Goal: Communication & Community: Answer question/provide support

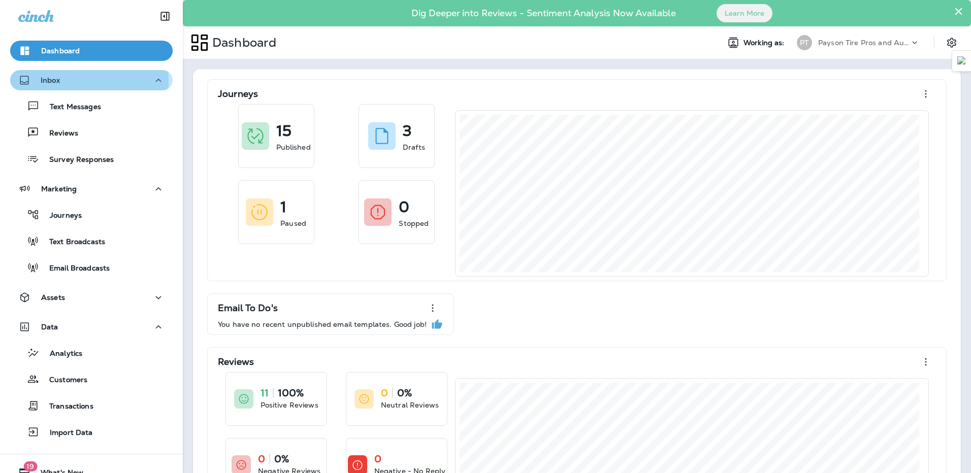
click at [53, 81] on p "Inbox" at bounding box center [50, 80] width 19 height 8
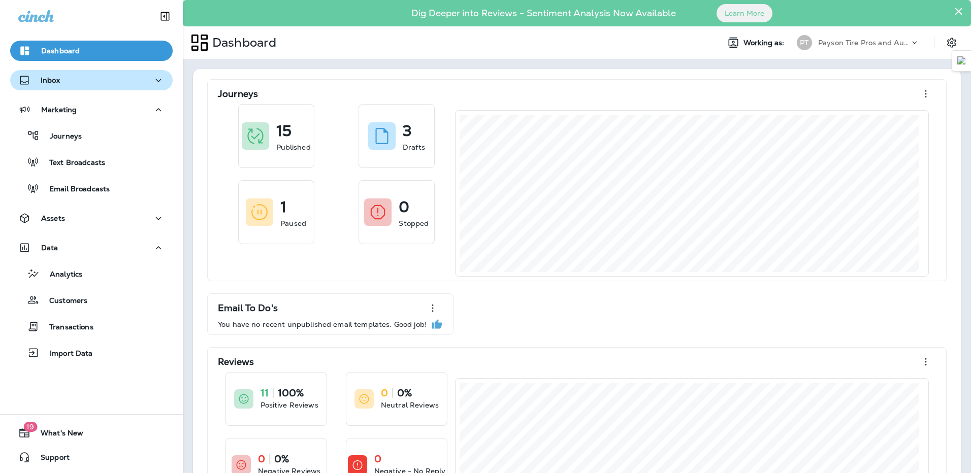
click at [73, 77] on div "Inbox" at bounding box center [91, 80] width 146 height 13
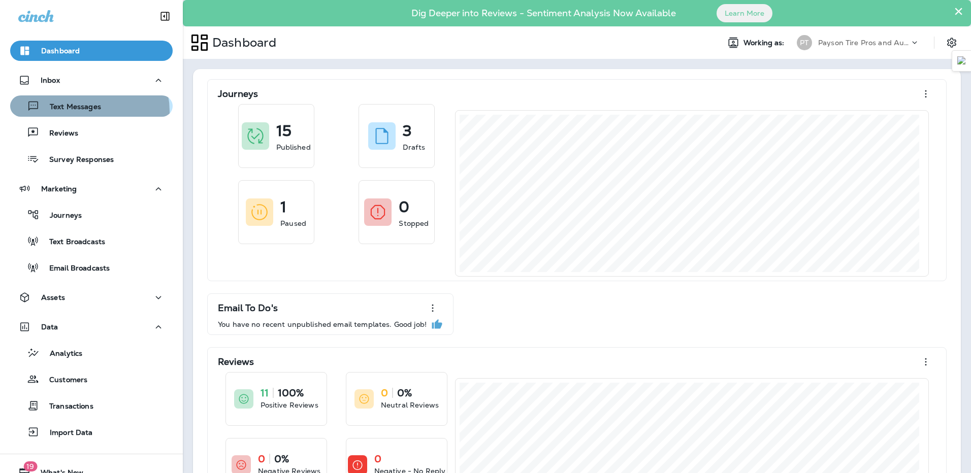
click at [87, 111] on p "Text Messages" at bounding box center [70, 108] width 61 height 10
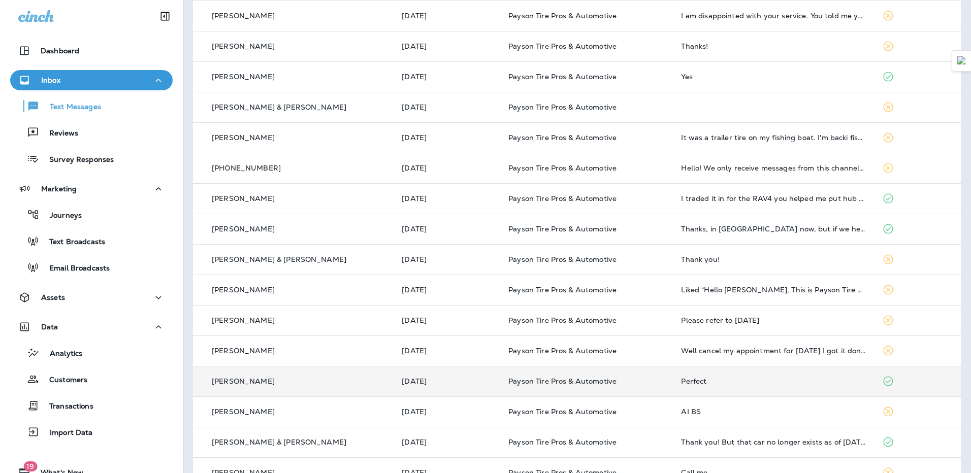
scroll to position [279, 0]
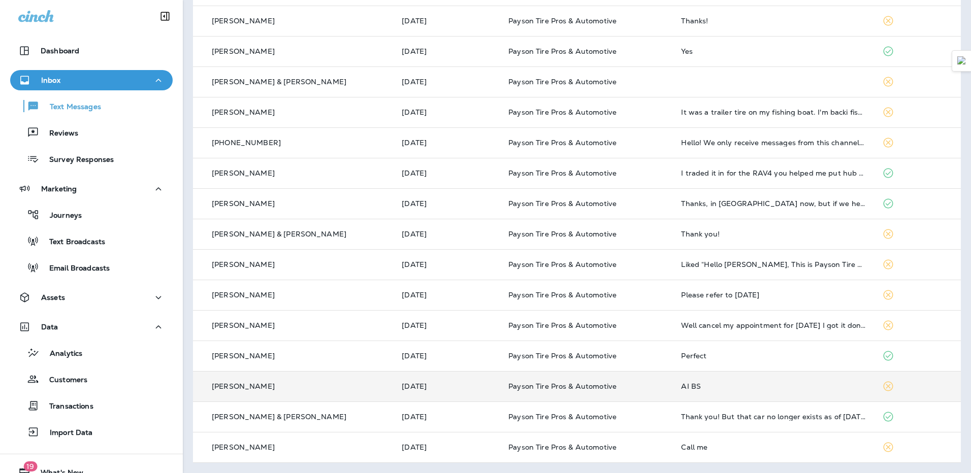
click at [758, 384] on div "AI BS" at bounding box center [773, 386] width 184 height 8
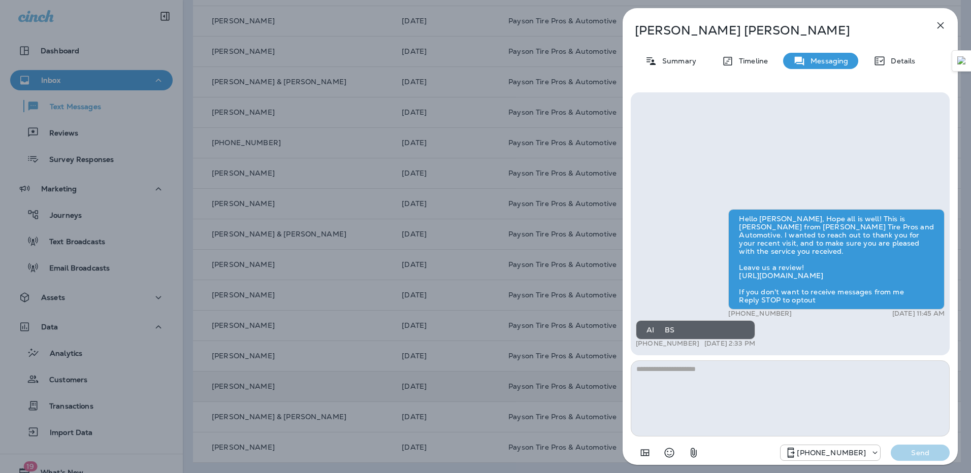
click at [938, 23] on icon "button" at bounding box center [940, 25] width 7 height 7
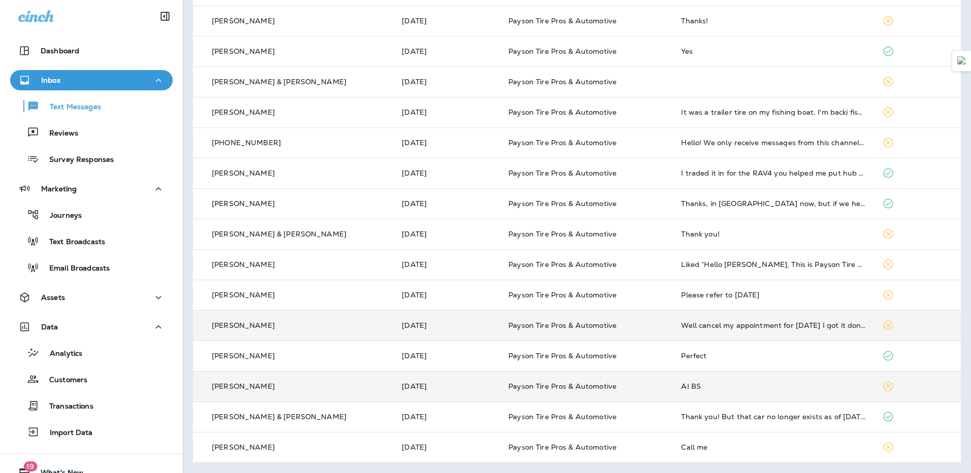
click at [708, 330] on td "Well cancel my appointment for [DATE] I got it done did not have to wait 1+1 \2…" at bounding box center [773, 325] width 201 height 30
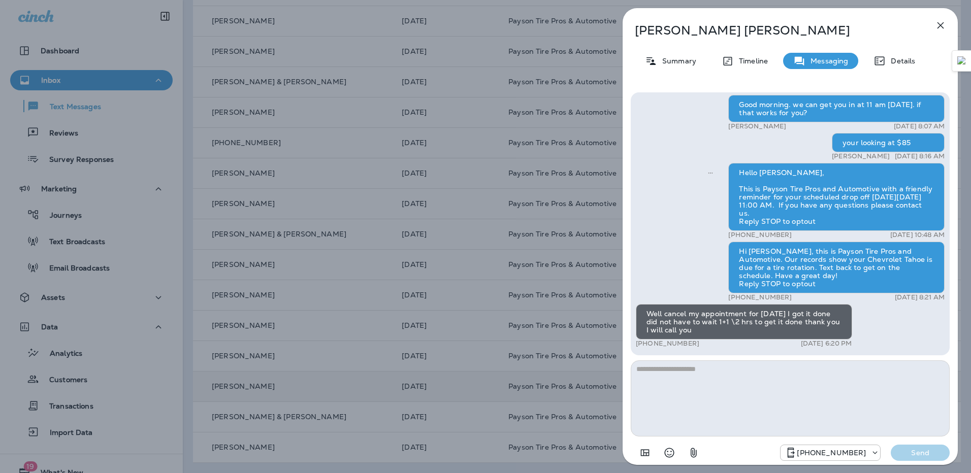
click at [939, 24] on icon "button" at bounding box center [940, 25] width 7 height 7
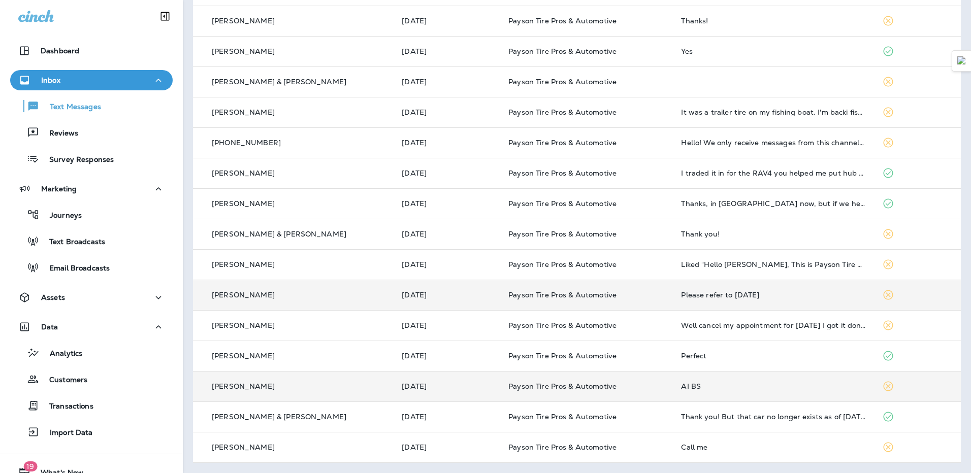
click at [693, 298] on div "Please refer to [DATE]" at bounding box center [773, 295] width 184 height 8
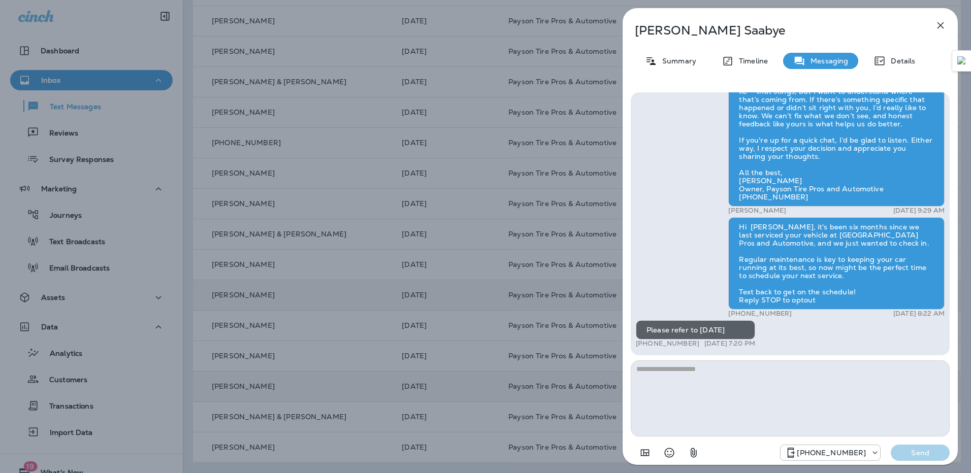
click at [940, 25] on icon "button" at bounding box center [940, 25] width 7 height 7
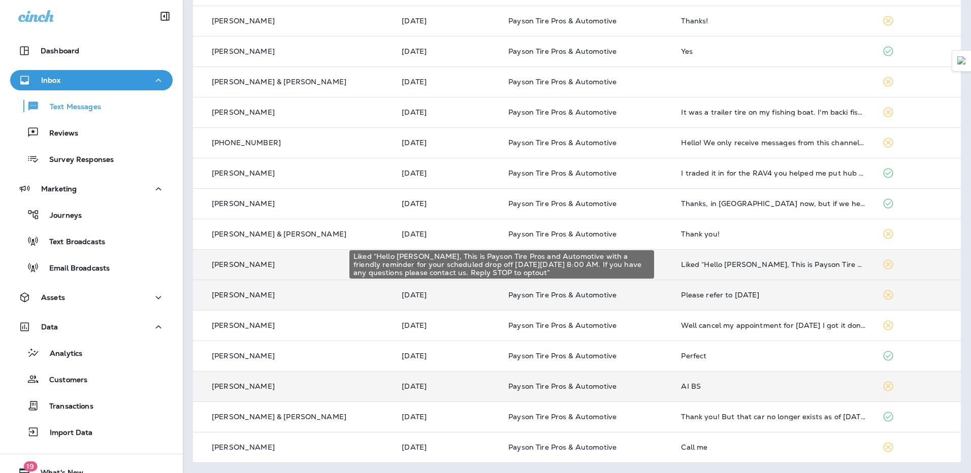
click at [681, 266] on div "Liked “Hello [PERSON_NAME], This is Payson Tire Pros and Automotive with a frie…" at bounding box center [773, 264] width 184 height 8
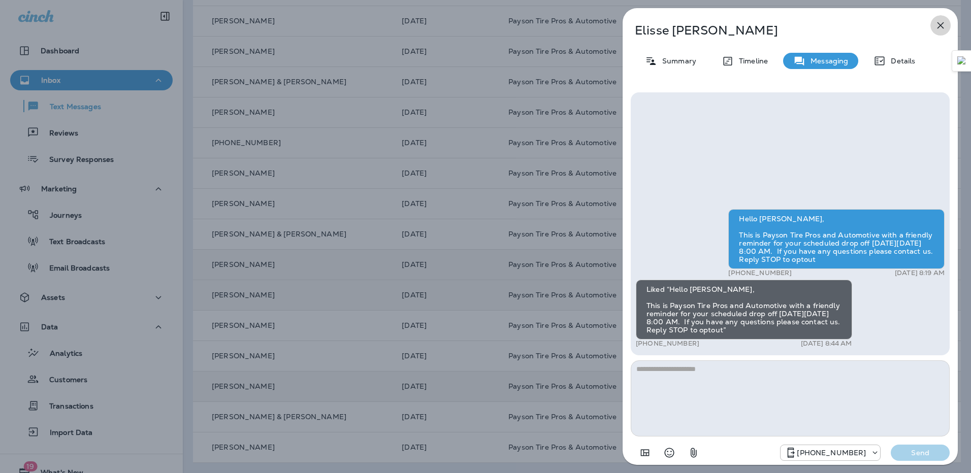
click at [944, 30] on icon "button" at bounding box center [940, 25] width 12 height 12
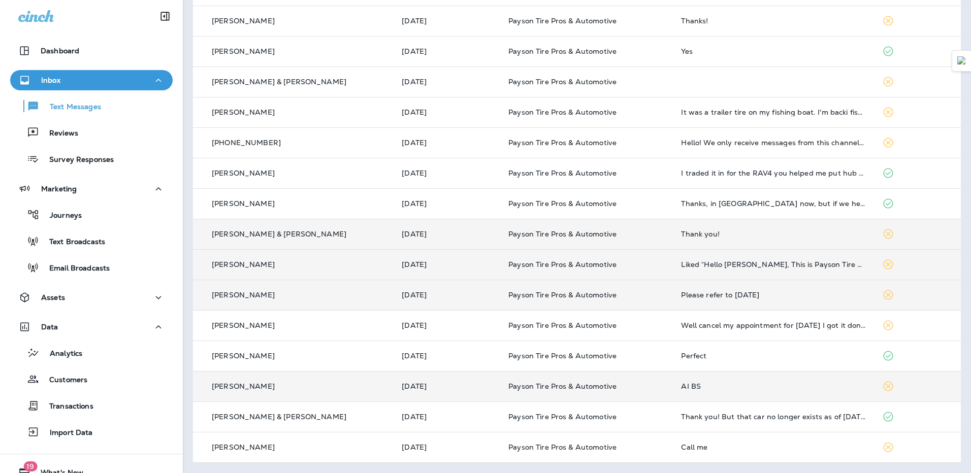
click at [705, 233] on div "Thank you!" at bounding box center [773, 234] width 184 height 8
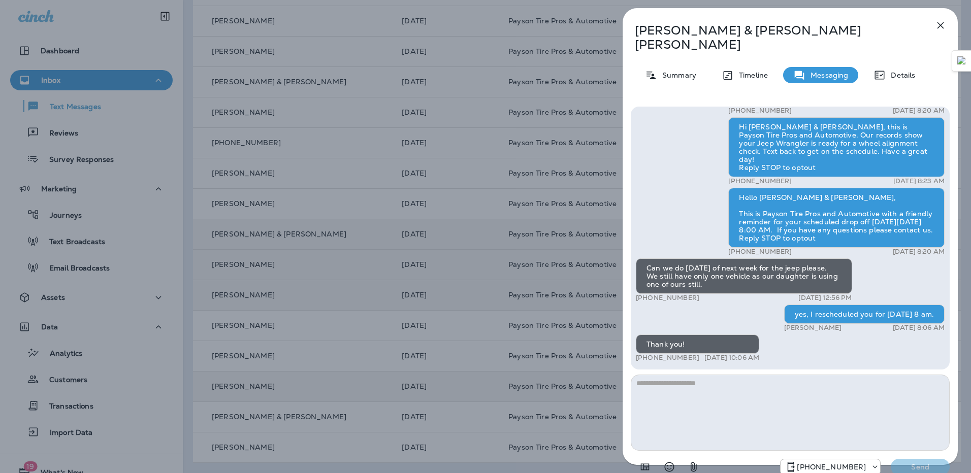
click at [940, 24] on icon "button" at bounding box center [940, 25] width 12 height 12
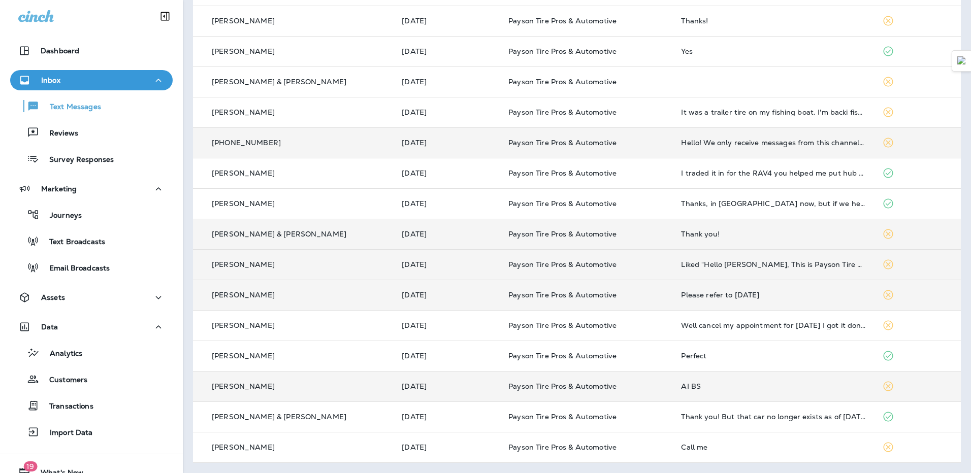
click at [725, 150] on td "Hello! We only receive messages from this channel during an active call. Please…" at bounding box center [773, 142] width 201 height 30
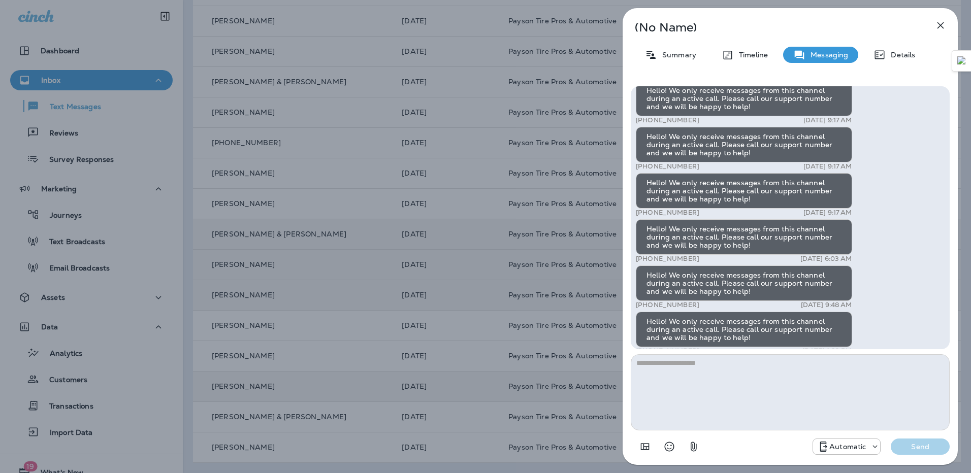
scroll to position [-163, 0]
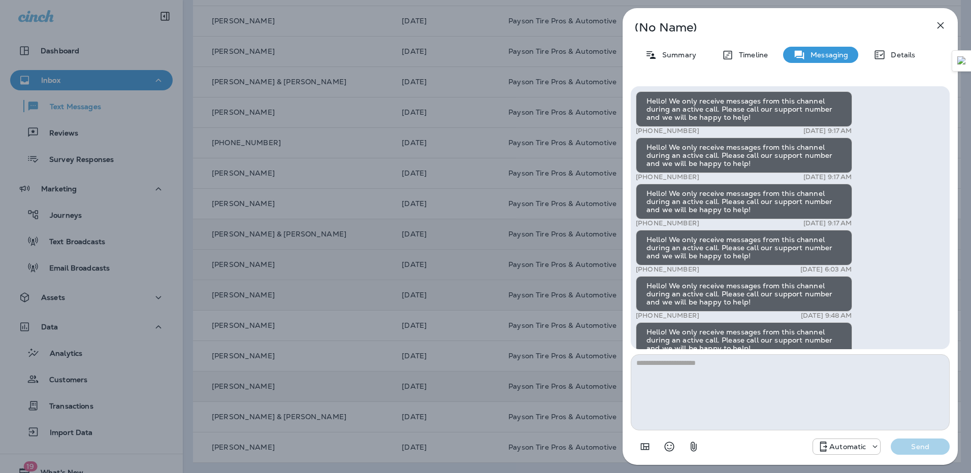
click at [943, 25] on icon "button" at bounding box center [940, 25] width 12 height 12
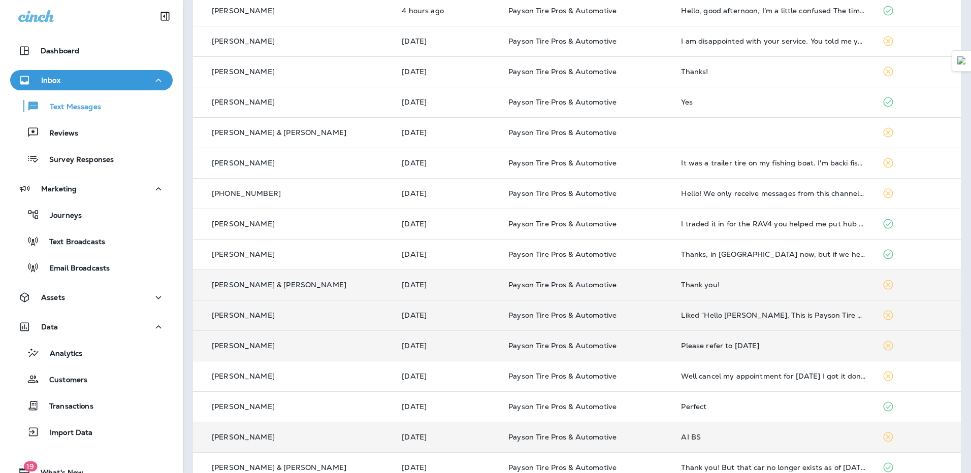
scroll to position [178, 0]
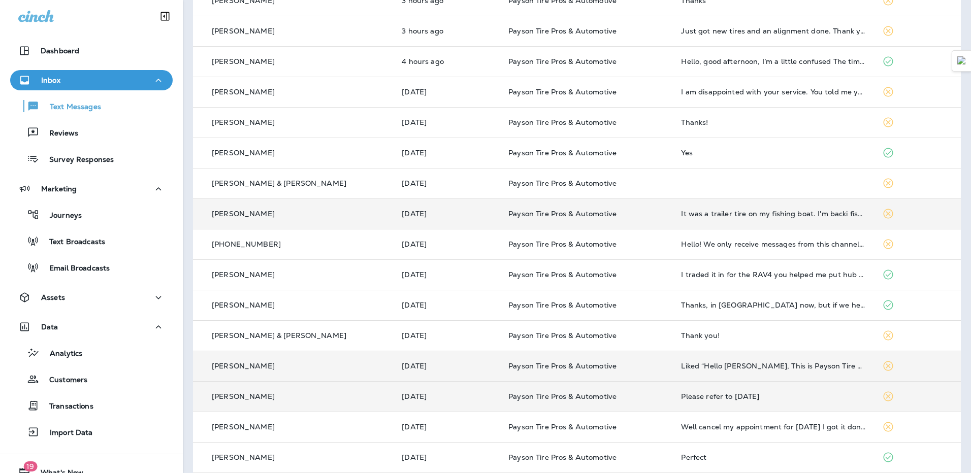
click at [692, 220] on td "It was a trailer tire on my fishing boat. I'm backi fishing regularly so all is…" at bounding box center [773, 214] width 201 height 30
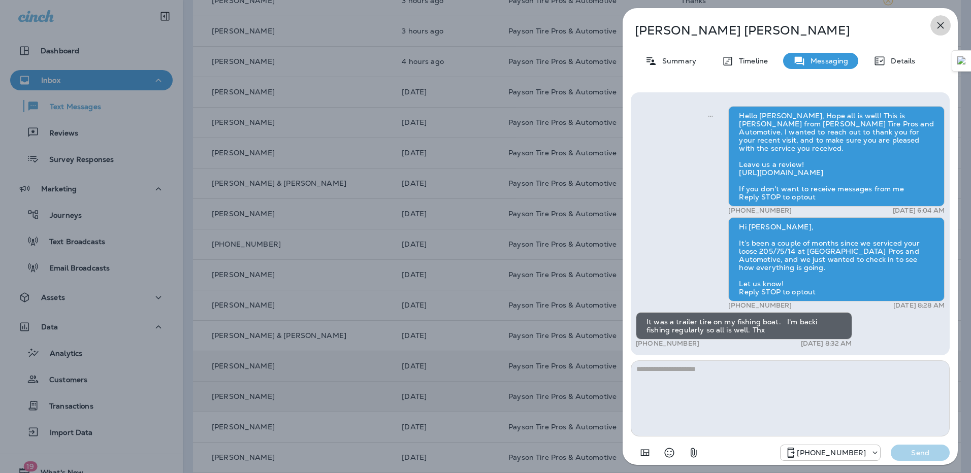
click at [942, 26] on icon "button" at bounding box center [940, 25] width 12 height 12
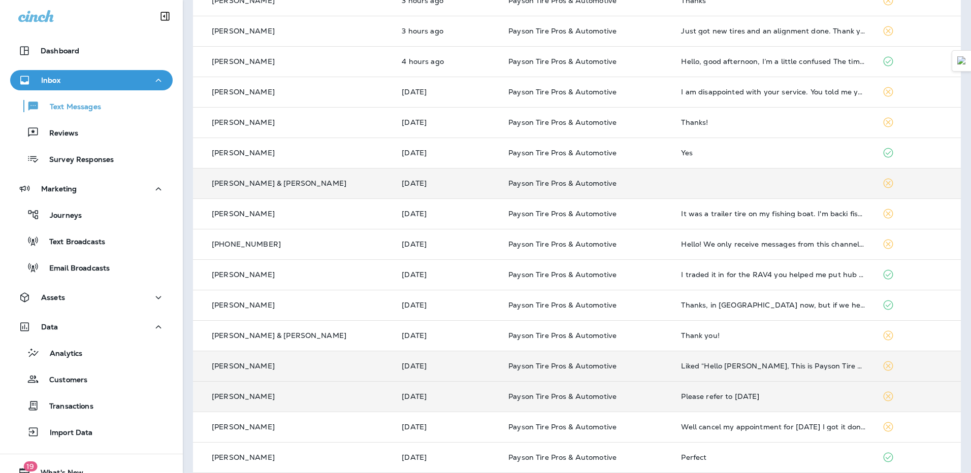
click at [800, 182] on td at bounding box center [773, 183] width 201 height 30
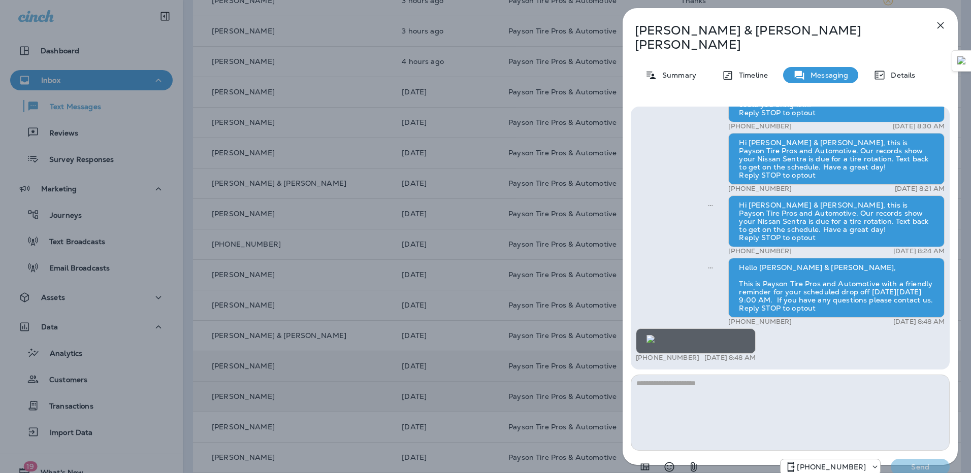
scroll to position [-152, 0]
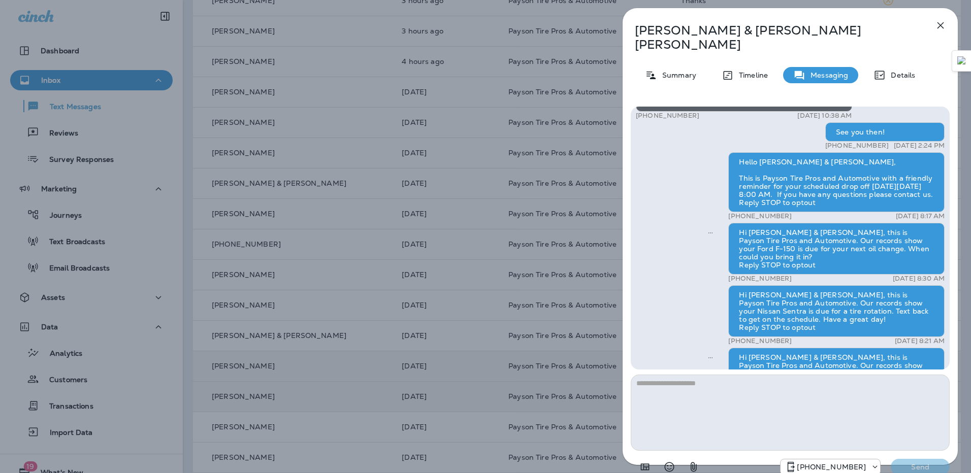
click at [938, 28] on icon "button" at bounding box center [940, 25] width 7 height 7
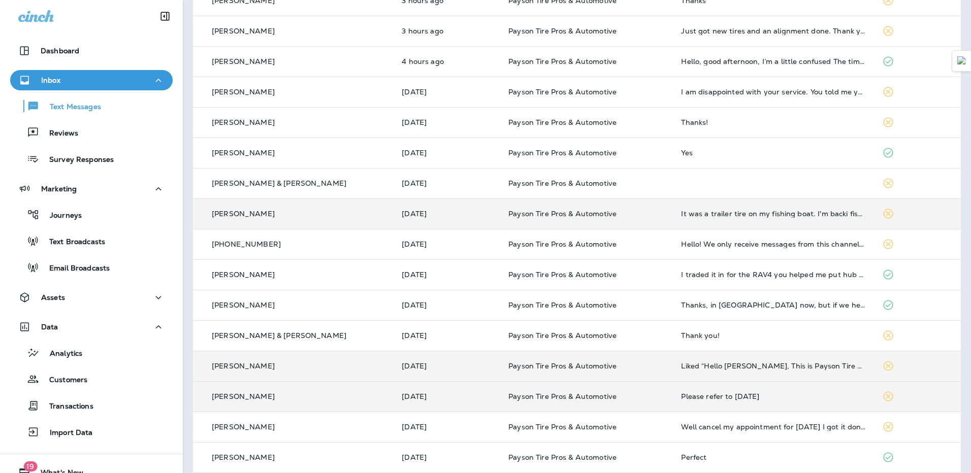
scroll to position [76, 0]
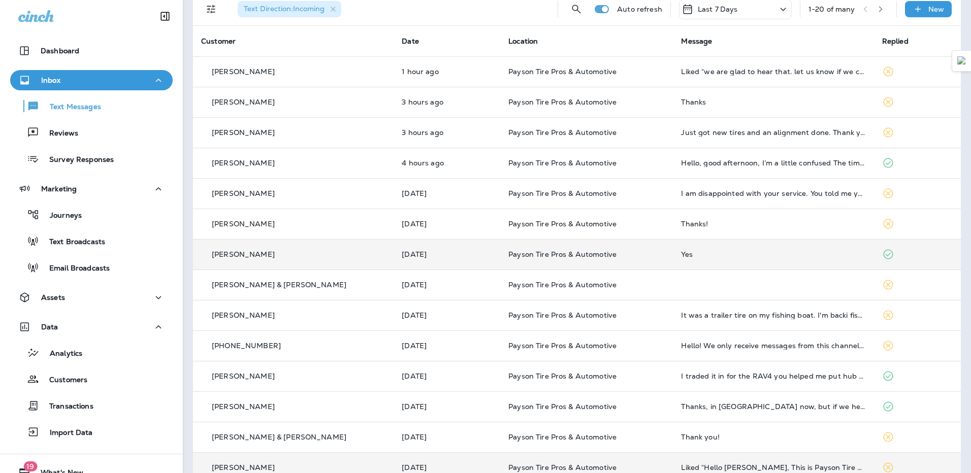
click at [739, 245] on td "Yes" at bounding box center [773, 254] width 201 height 30
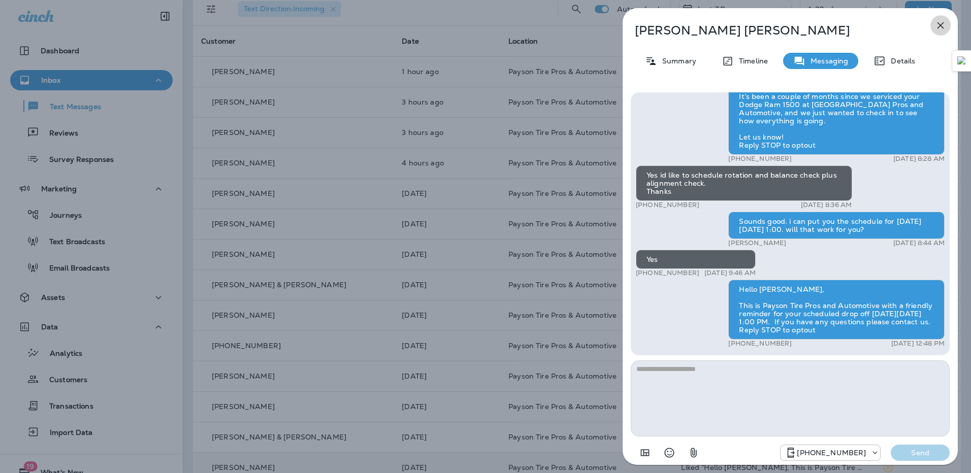
click at [933, 27] on button "button" at bounding box center [940, 25] width 20 height 20
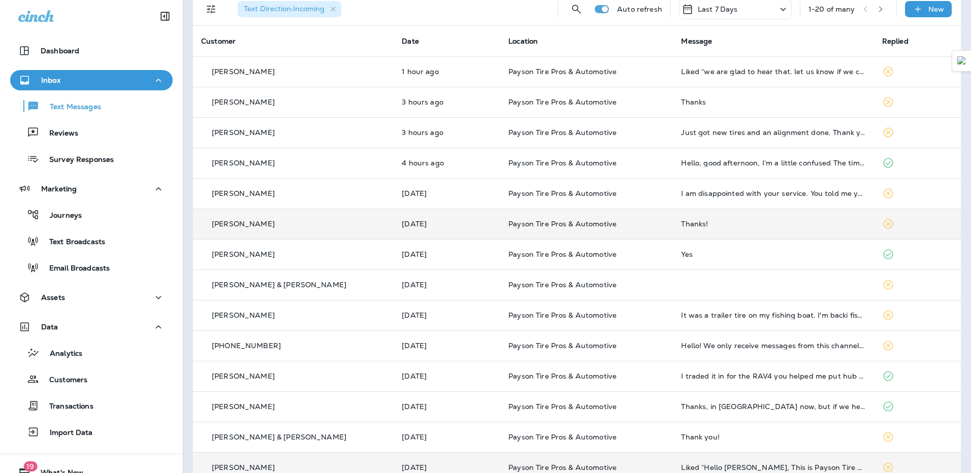
click at [721, 218] on td "Thanks!" at bounding box center [773, 224] width 201 height 30
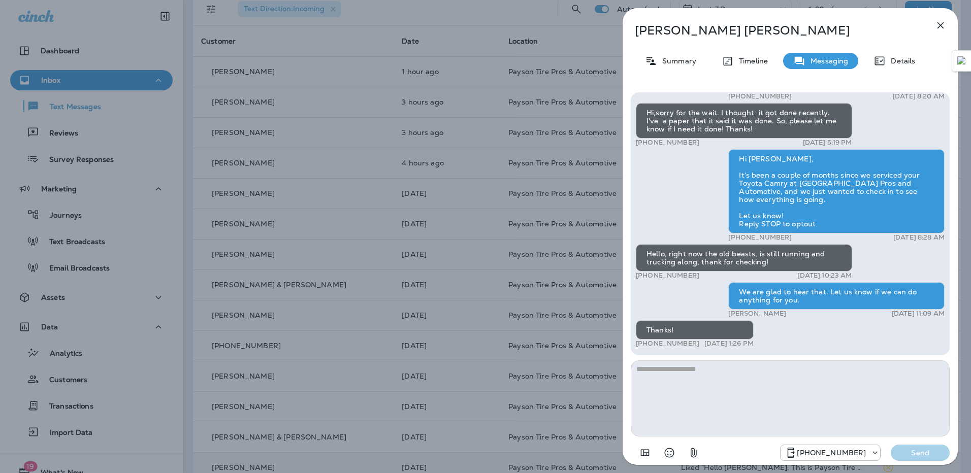
click at [944, 22] on icon "button" at bounding box center [940, 25] width 12 height 12
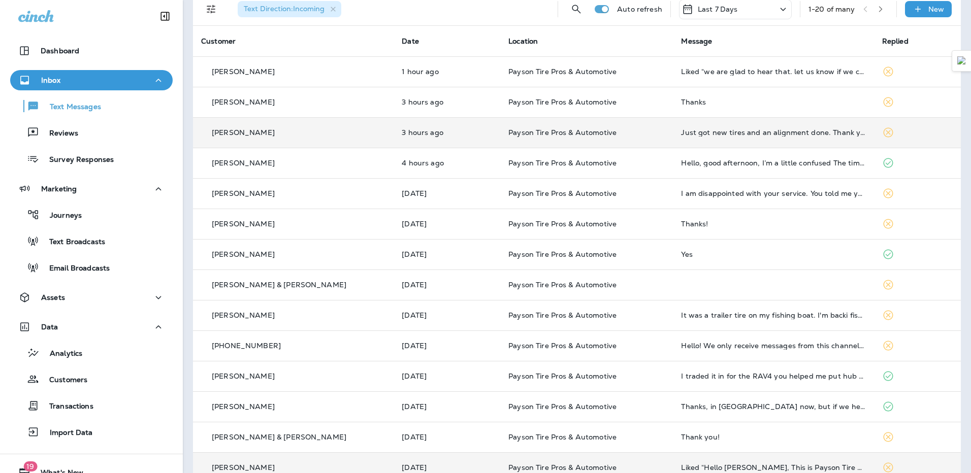
click at [730, 136] on div "Just got new tires and an alignment done. Thank you" at bounding box center [773, 132] width 184 height 8
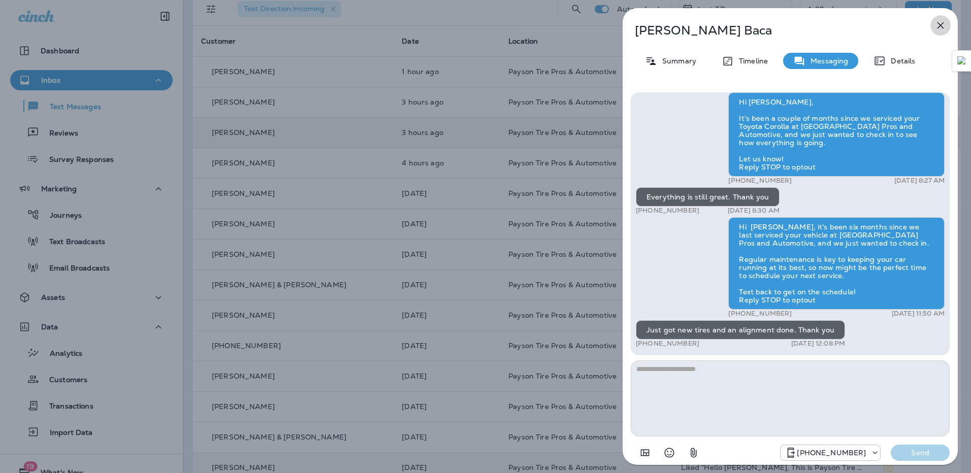
click at [938, 24] on icon "button" at bounding box center [940, 25] width 7 height 7
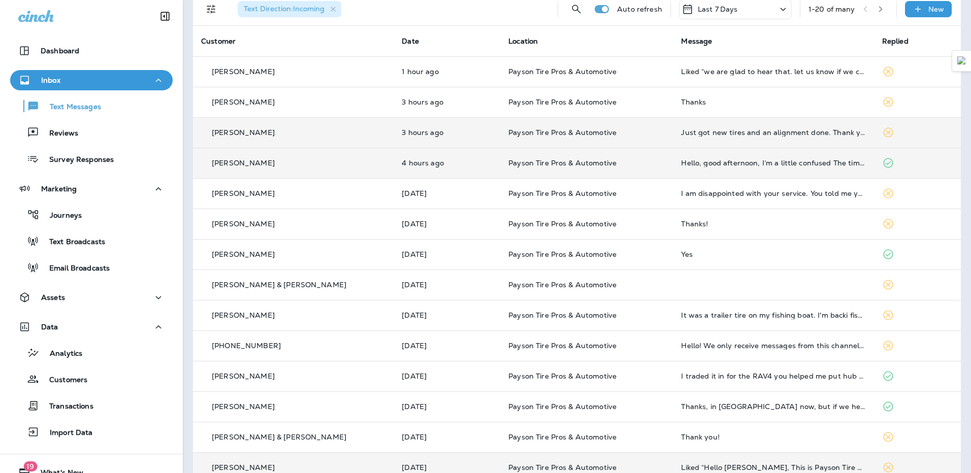
click at [724, 159] on div "Hello, good afternoon, I’m a little confused The time I asked him, he told me t…" at bounding box center [773, 163] width 184 height 8
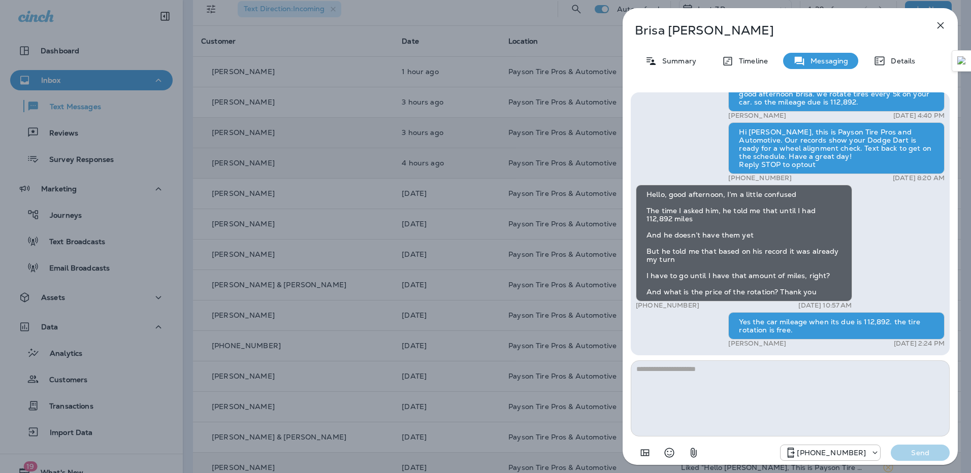
click at [940, 26] on icon "button" at bounding box center [940, 25] width 7 height 7
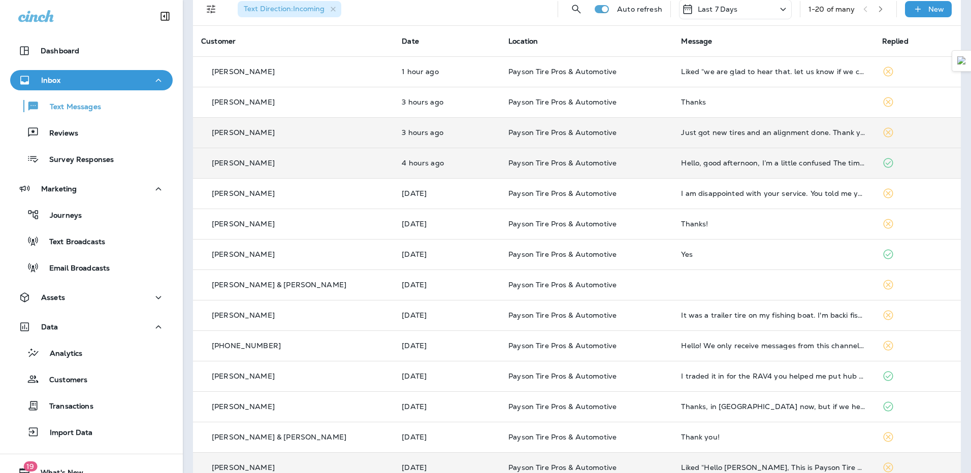
click at [709, 136] on div "Just got new tires and an alignment done. Thank you" at bounding box center [773, 132] width 184 height 8
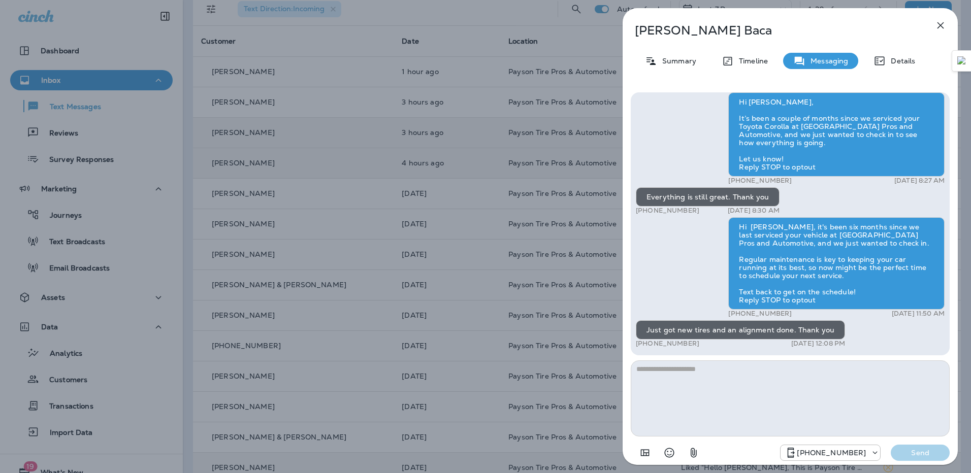
click at [942, 22] on icon "button" at bounding box center [940, 25] width 12 height 12
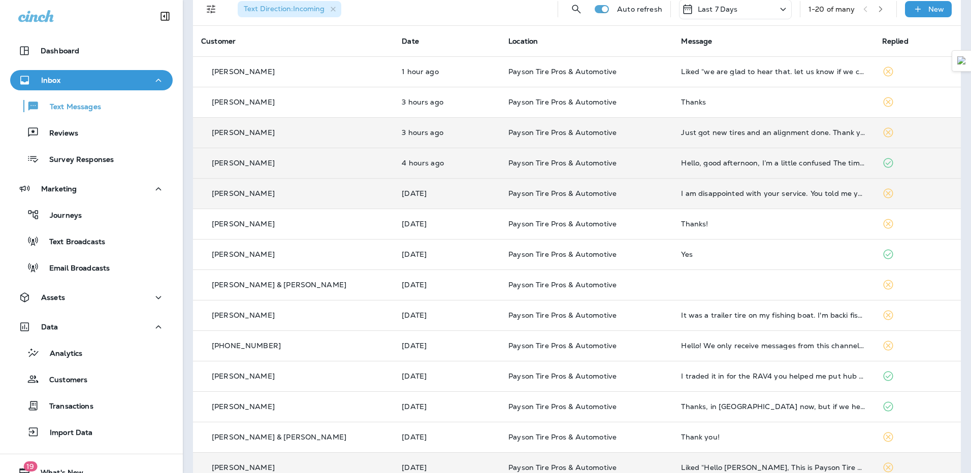
click at [752, 198] on td "I am disappointed with your service. You told me you could not fix my leak beca…" at bounding box center [773, 193] width 201 height 30
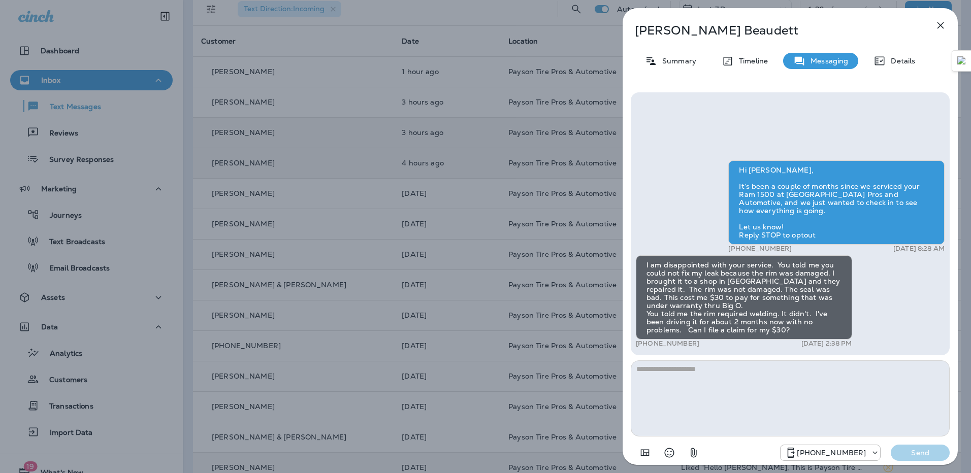
click at [936, 25] on icon "button" at bounding box center [940, 25] width 12 height 12
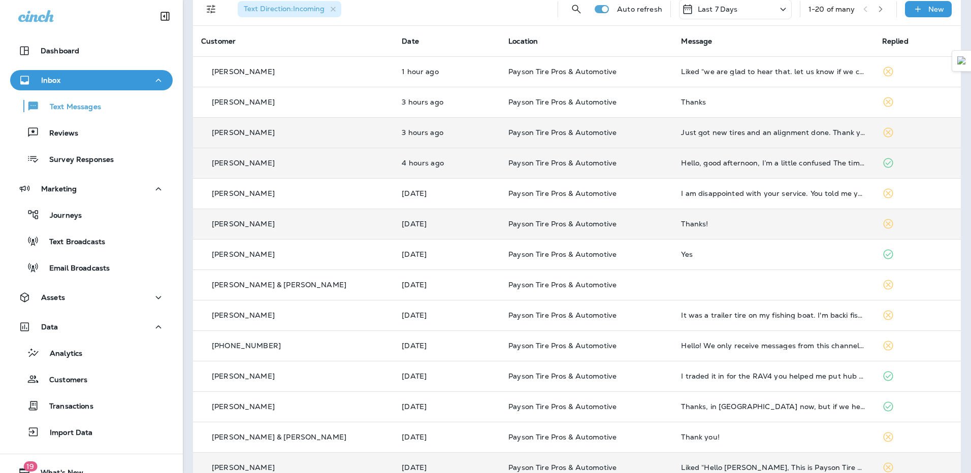
scroll to position [25, 0]
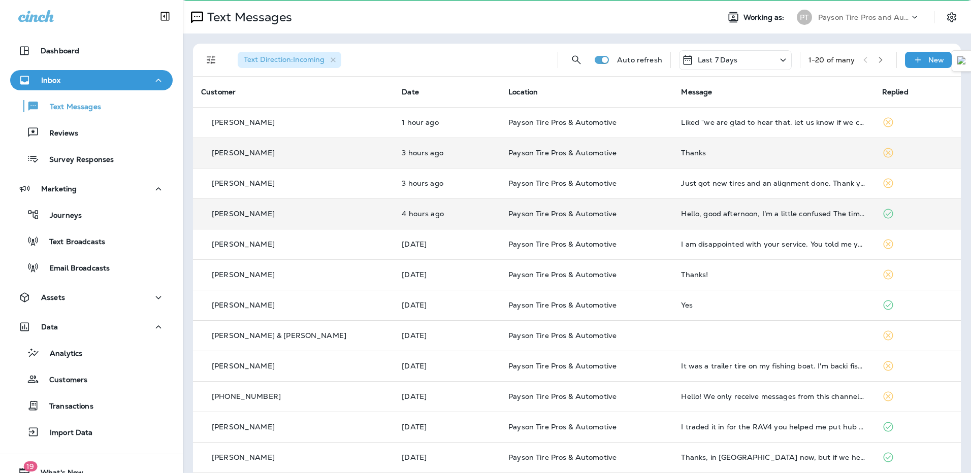
drag, startPoint x: 671, startPoint y: 188, endPoint x: 748, endPoint y: 161, distance: 81.9
click at [748, 161] on tbody "[PERSON_NAME] 1 hour ago Payson Tire Pros & Automotive Liked “we are glad to he…" at bounding box center [577, 411] width 768 height 609
click at [708, 153] on div "Thanks" at bounding box center [773, 153] width 184 height 8
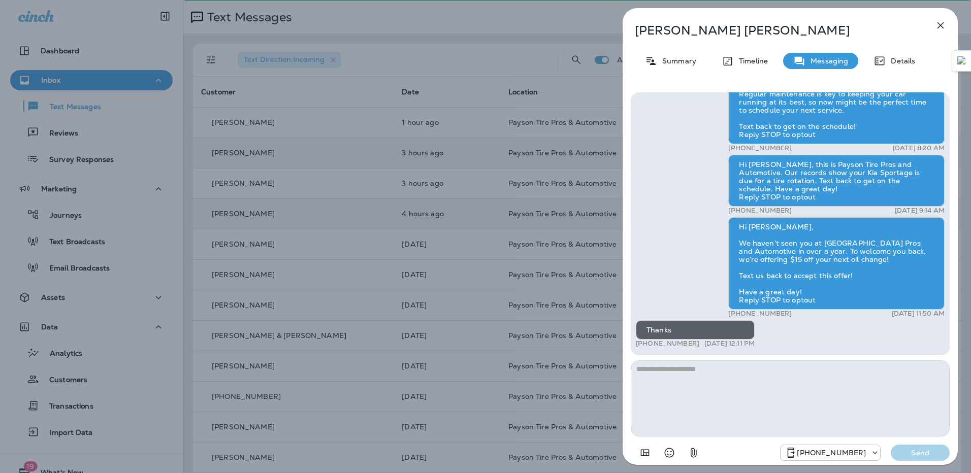
click at [939, 27] on icon "button" at bounding box center [940, 25] width 12 height 12
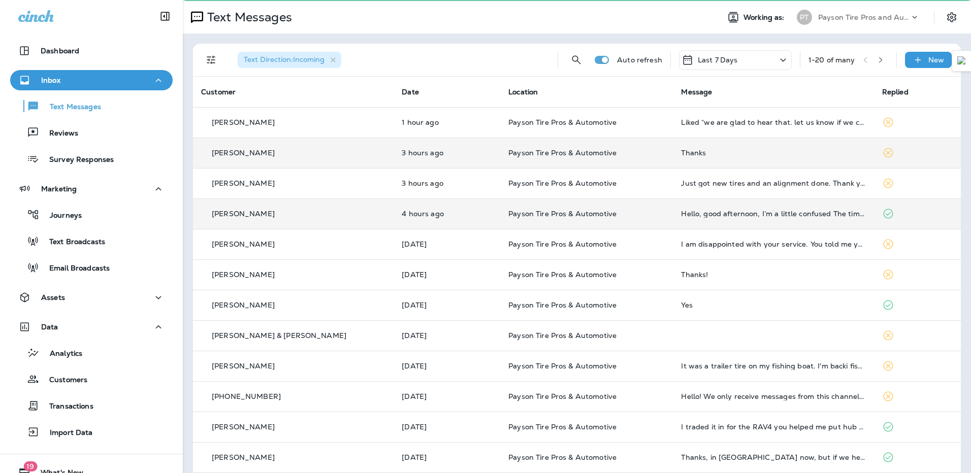
click at [696, 128] on td "Liked “we are glad to hear that. let us know if we can help you with anything.”" at bounding box center [773, 122] width 201 height 30
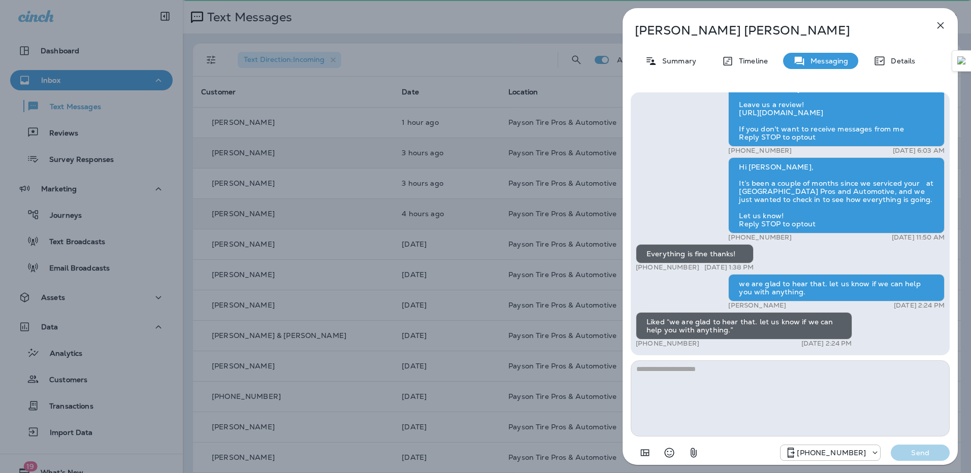
click at [938, 26] on icon "button" at bounding box center [940, 25] width 12 height 12
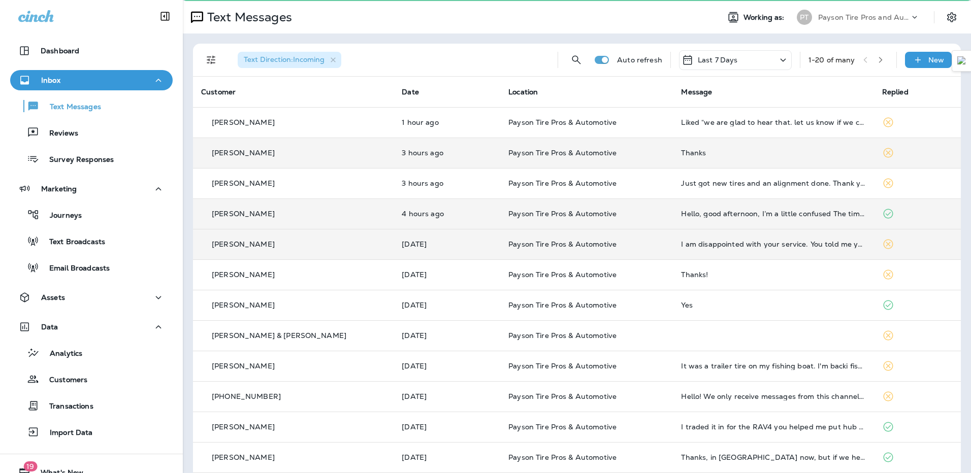
click at [612, 251] on td "Payson Tire Pros & Automotive" at bounding box center [586, 244] width 173 height 30
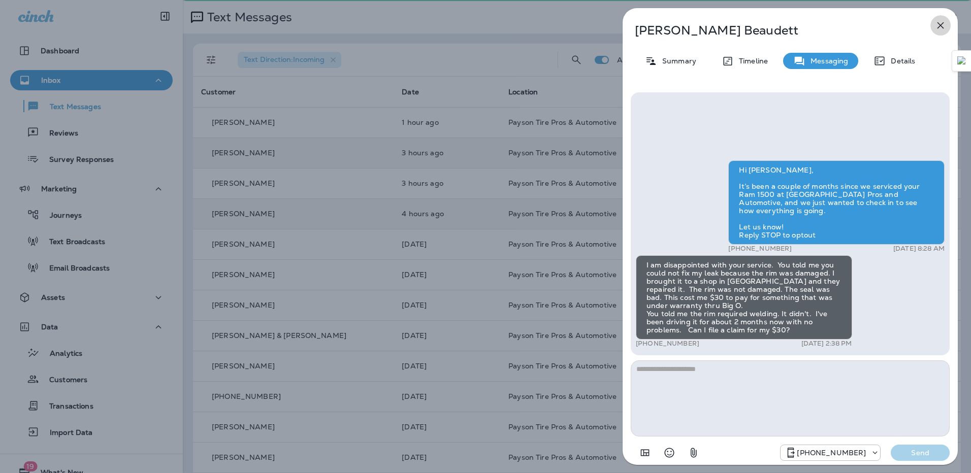
click at [939, 21] on icon "button" at bounding box center [940, 25] width 12 height 12
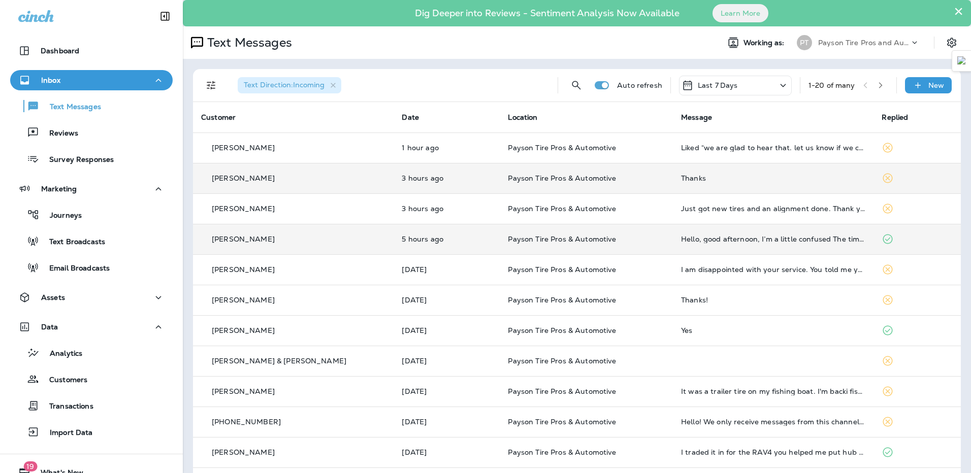
click at [777, 84] on icon at bounding box center [783, 85] width 12 height 13
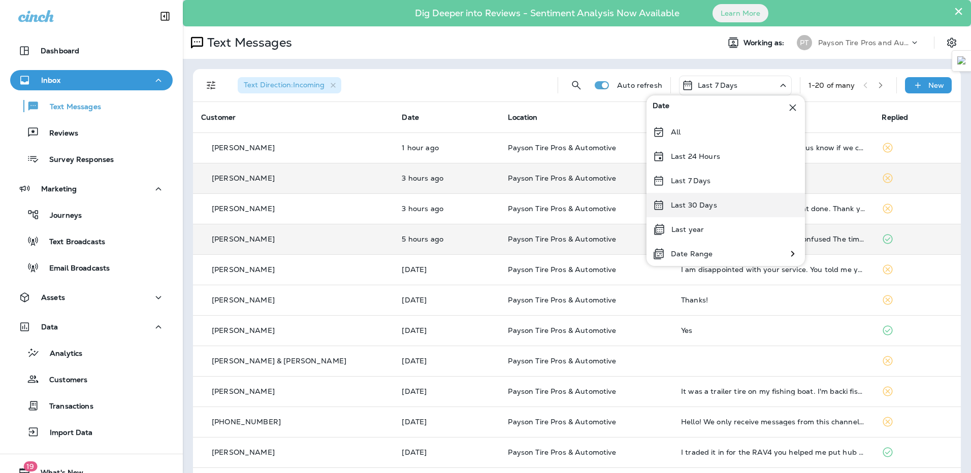
click at [708, 205] on p "Last 30 Days" at bounding box center [694, 205] width 46 height 8
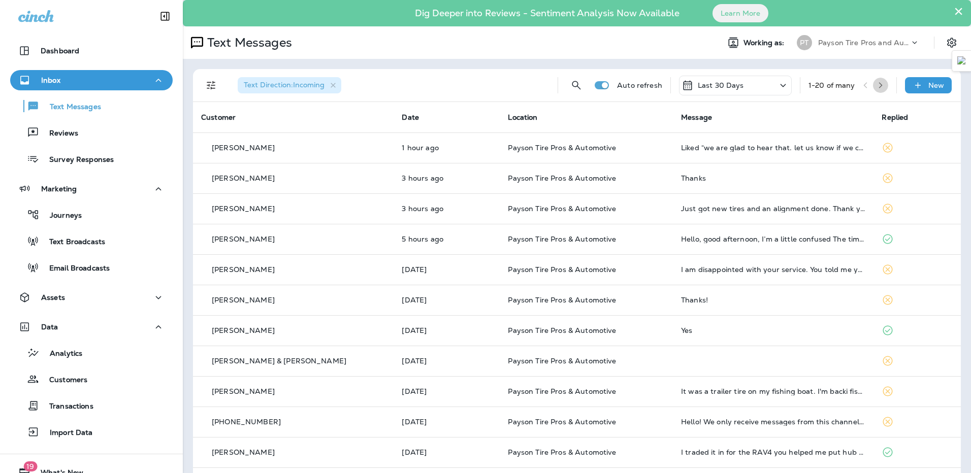
click at [877, 85] on icon "button" at bounding box center [880, 85] width 7 height 7
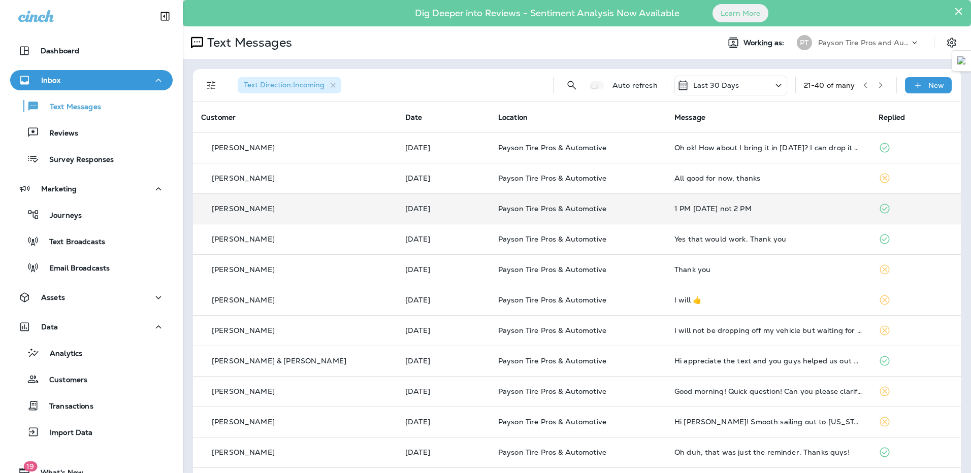
scroll to position [102, 0]
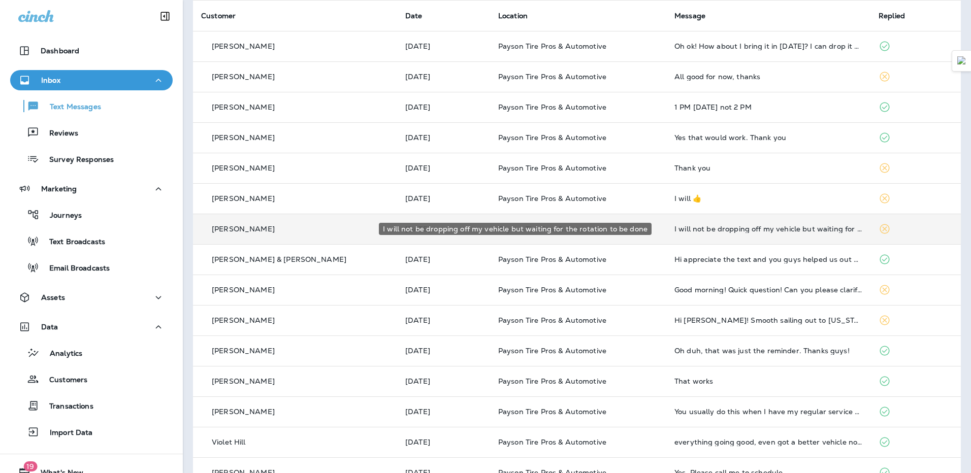
click at [754, 230] on div "I will not be dropping off my vehicle but waiting for the rotation to be done" at bounding box center [768, 229] width 188 height 8
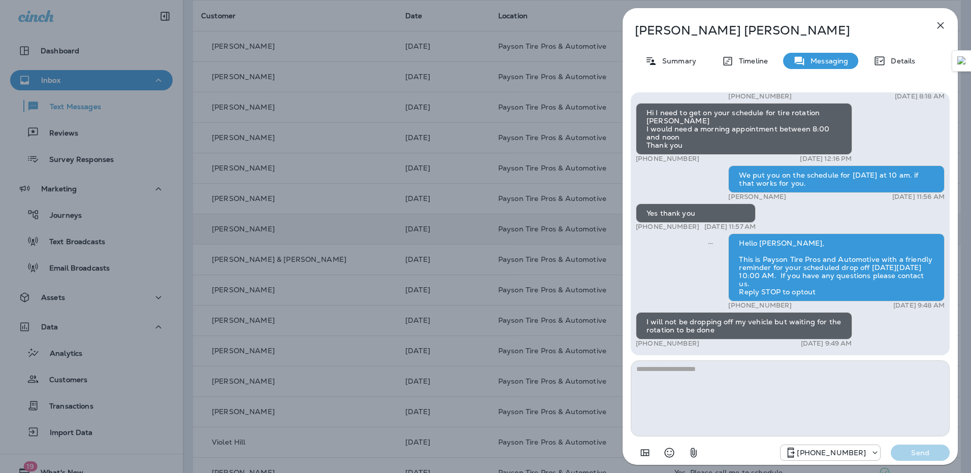
click at [938, 23] on icon "button" at bounding box center [940, 25] width 7 height 7
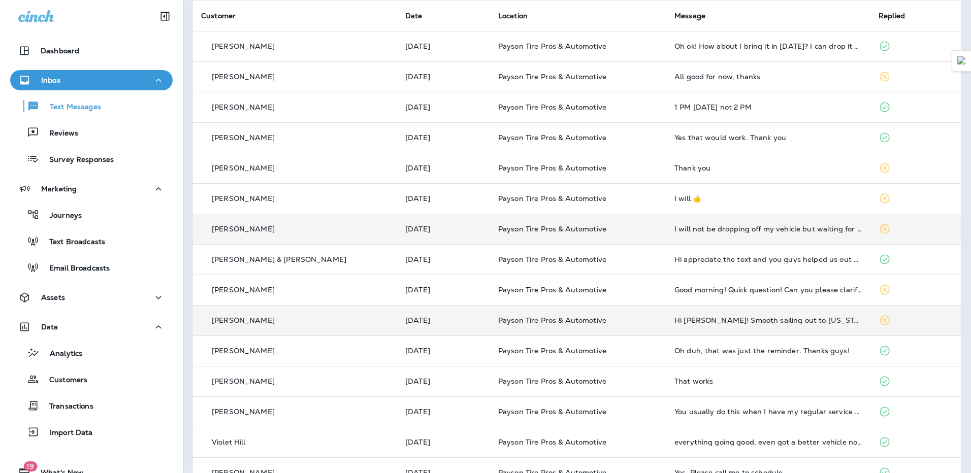
click at [731, 325] on td "Hi [PERSON_NAME]! Smooth sailing out to [US_STATE] and back, and trips up to th…" at bounding box center [768, 320] width 204 height 30
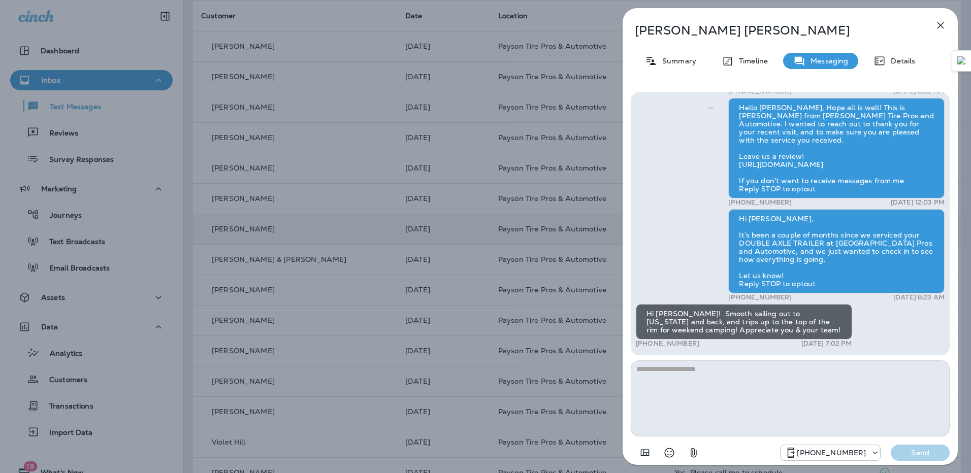
click at [943, 27] on icon "button" at bounding box center [940, 25] width 12 height 12
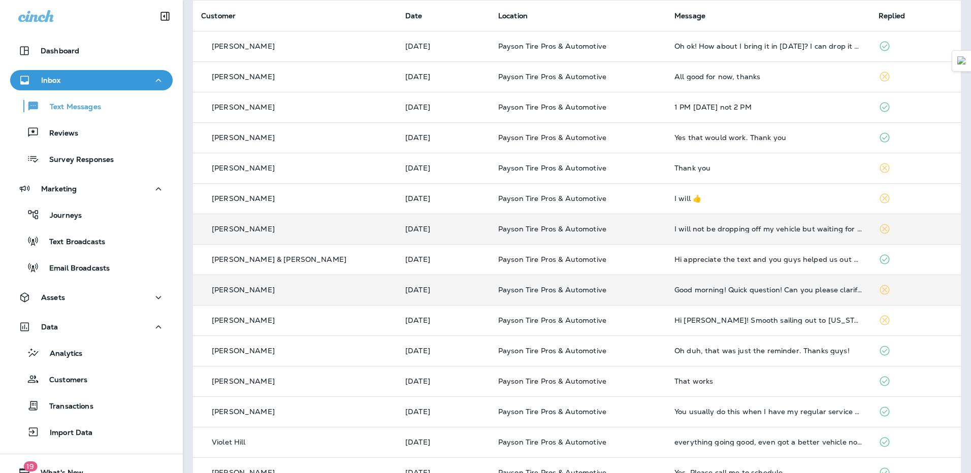
click at [740, 296] on td "Good morning! Quick question! Can you please clarify the $28 credit card fee?? …" at bounding box center [768, 290] width 204 height 30
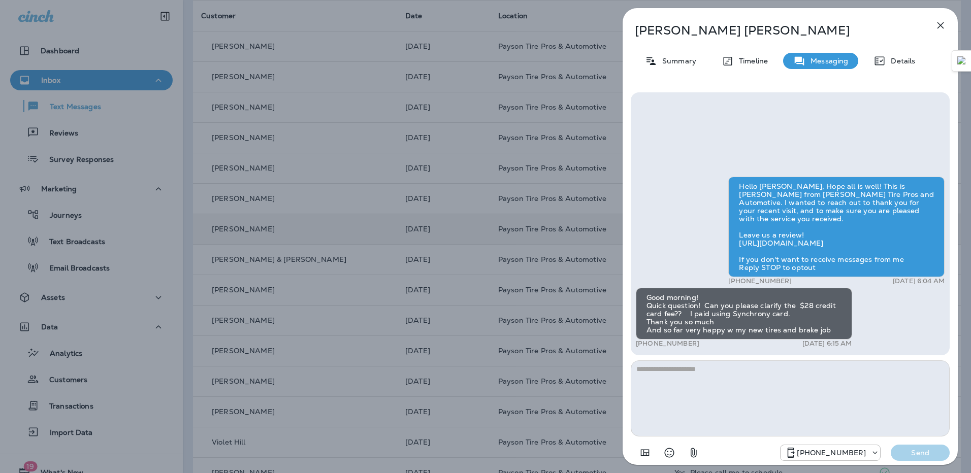
click at [942, 30] on icon "button" at bounding box center [940, 25] width 12 height 12
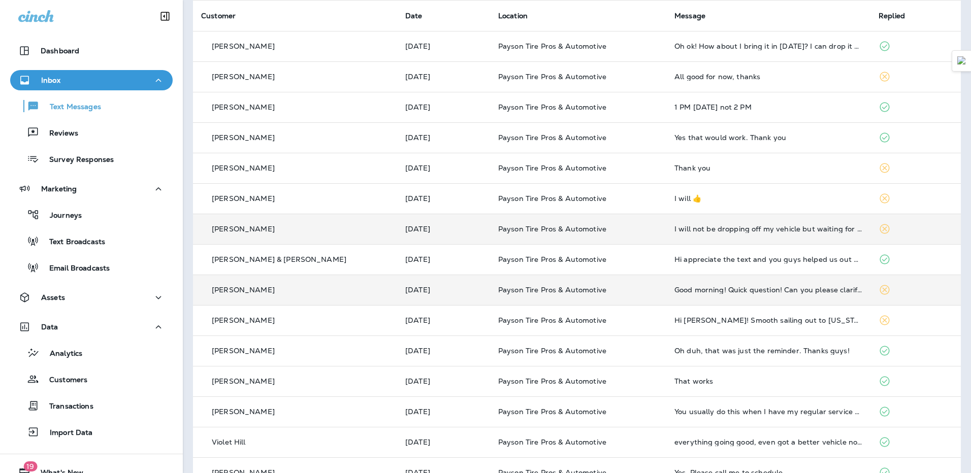
click at [704, 300] on td "Good morning! Quick question! Can you please clarify the $28 credit card fee?? …" at bounding box center [768, 290] width 204 height 30
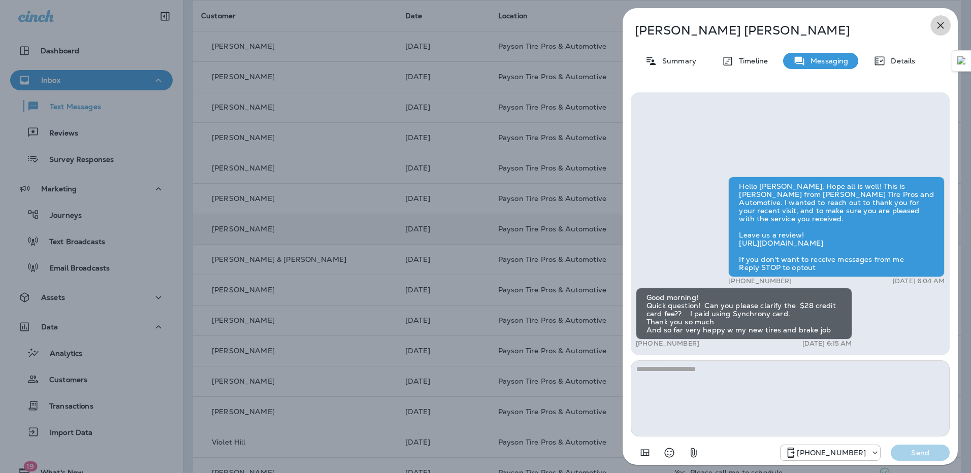
click at [944, 26] on icon "button" at bounding box center [940, 25] width 12 height 12
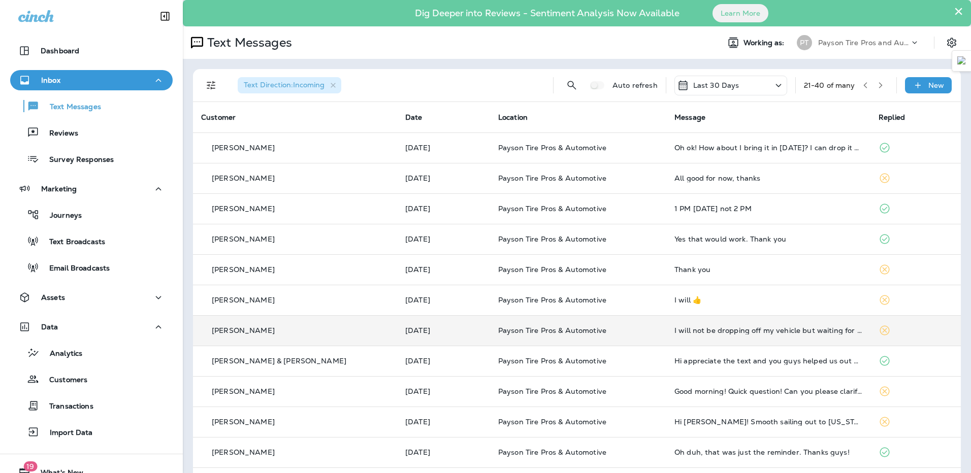
click at [862, 84] on icon "button" at bounding box center [865, 85] width 7 height 7
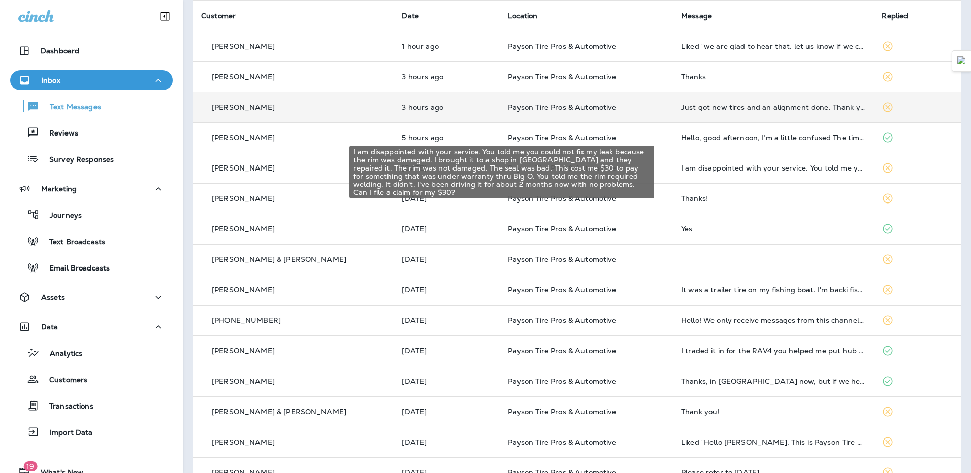
scroll to position [152, 0]
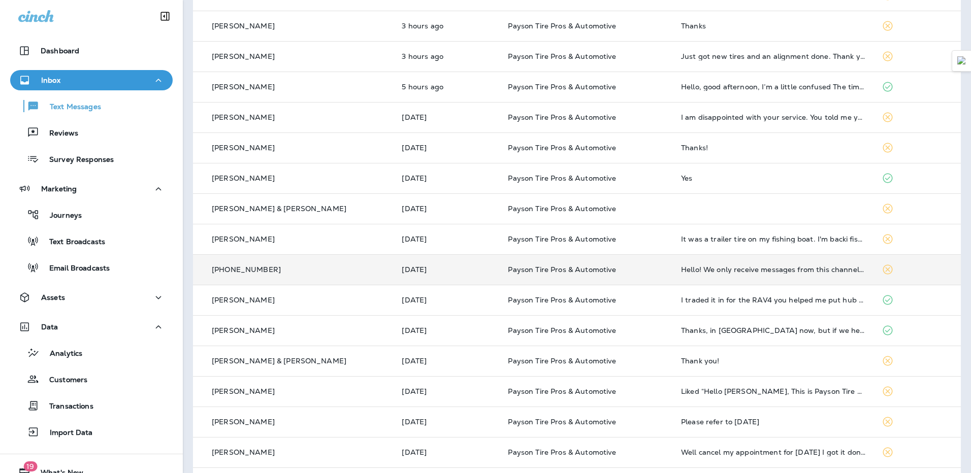
click at [688, 280] on td "Hello! We only receive messages from this channel during an active call. Please…" at bounding box center [773, 269] width 201 height 30
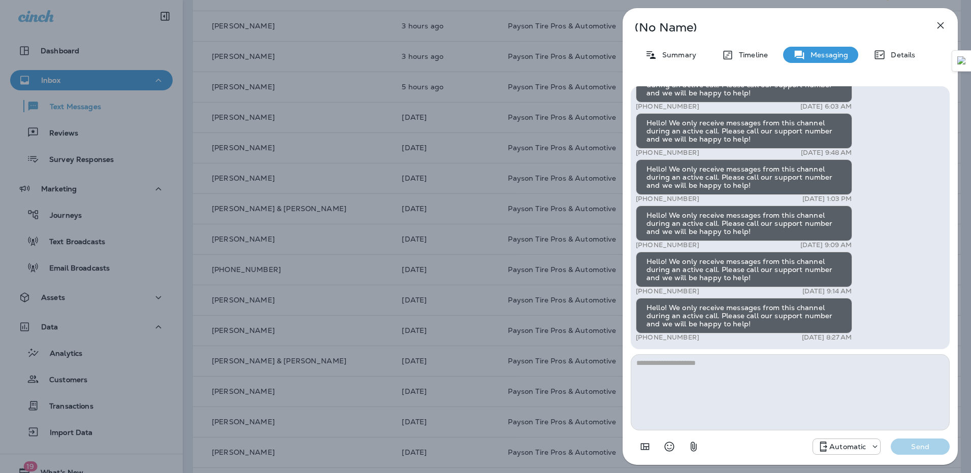
click at [939, 27] on icon "button" at bounding box center [940, 25] width 7 height 7
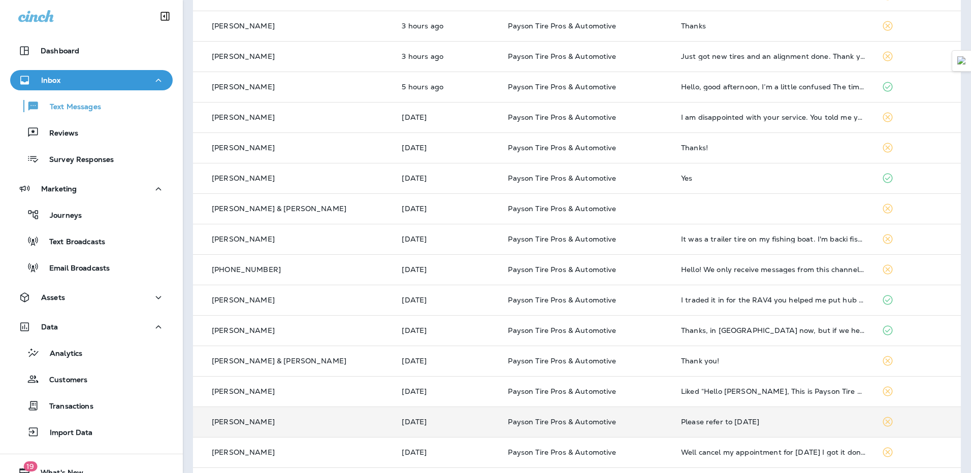
click at [697, 431] on td "Please refer to [DATE]" at bounding box center [773, 422] width 201 height 30
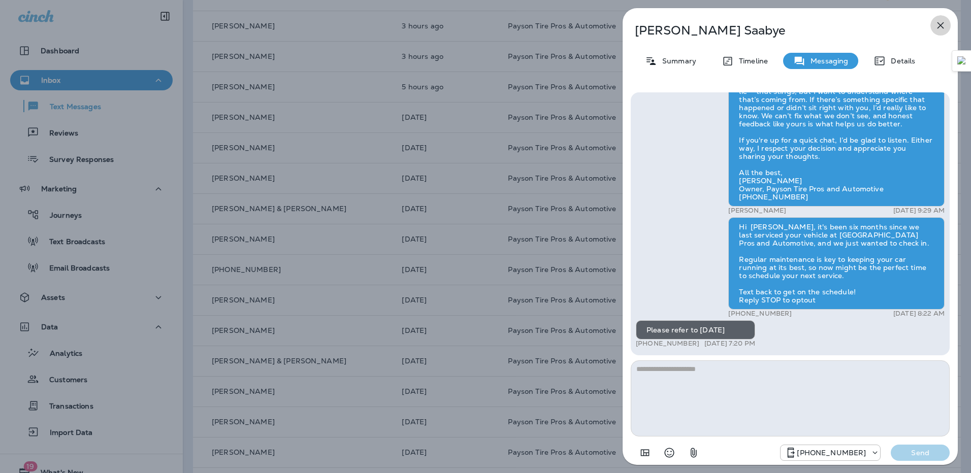
click at [943, 21] on icon "button" at bounding box center [940, 25] width 12 height 12
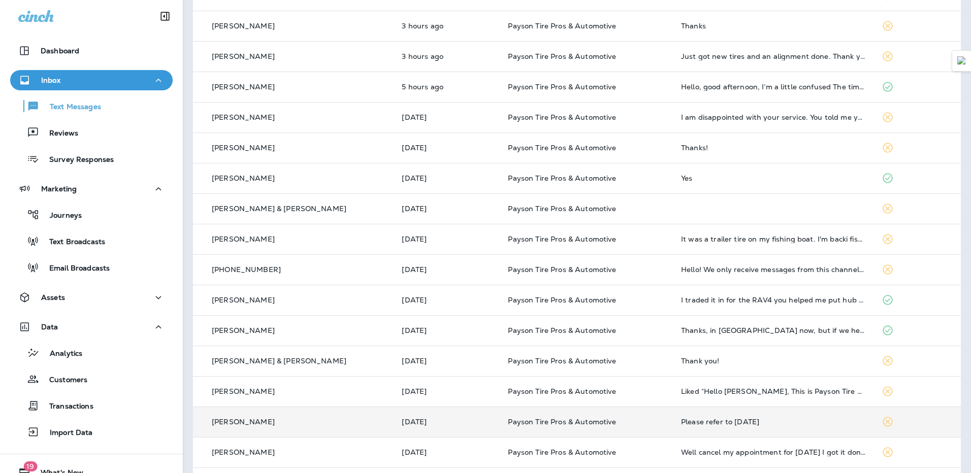
scroll to position [254, 0]
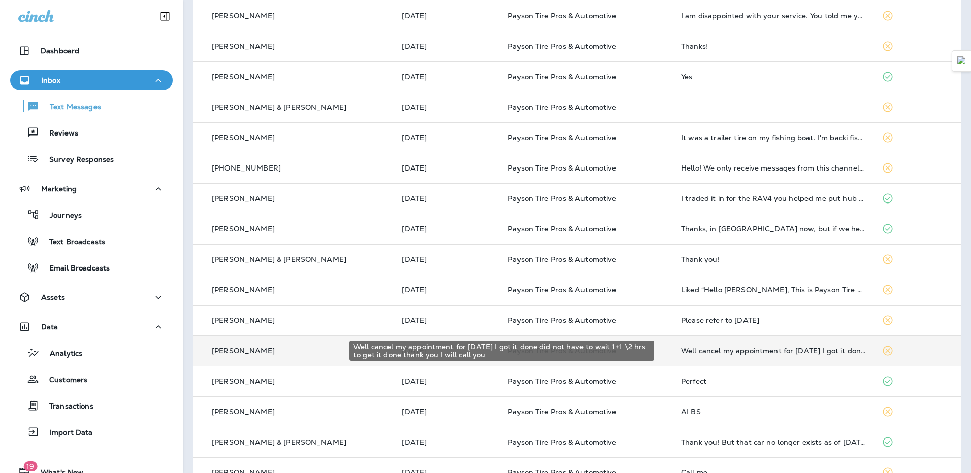
click at [742, 354] on div "Well cancel my appointment for [DATE] I got it done did not have to wait 1+1 \2…" at bounding box center [773, 351] width 184 height 8
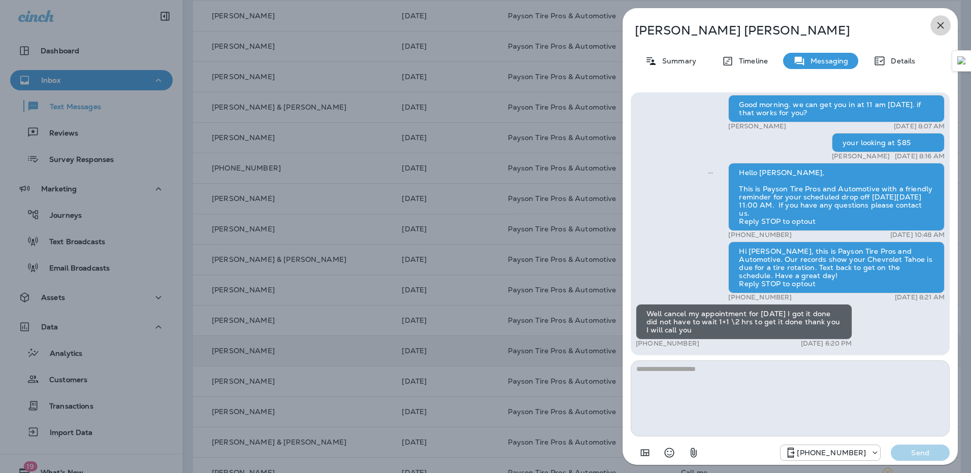
click at [939, 29] on icon "button" at bounding box center [940, 25] width 12 height 12
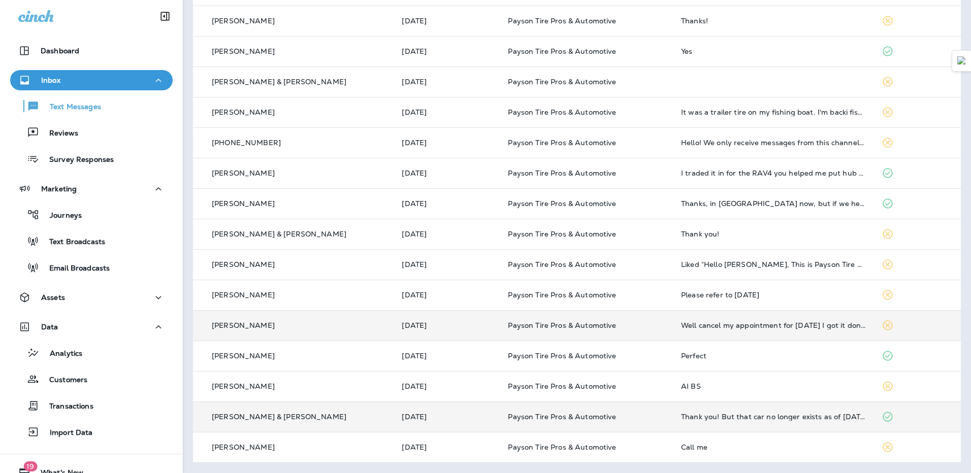
scroll to position [178, 0]
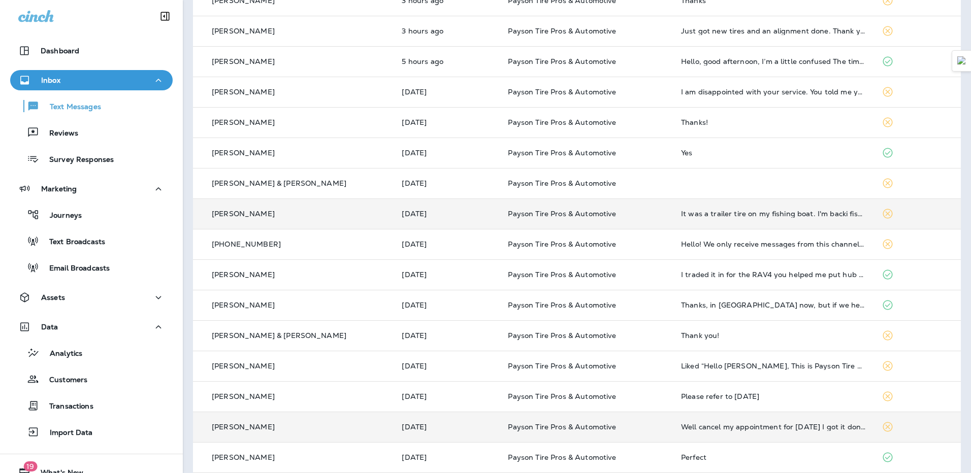
click at [726, 221] on td "It was a trailer tire on my fishing boat. I'm backi fishing regularly so all is…" at bounding box center [773, 214] width 201 height 30
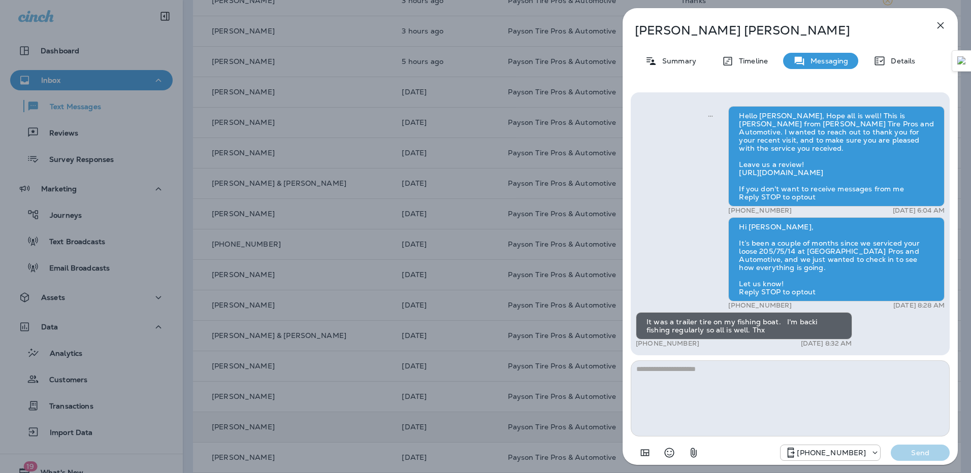
click at [941, 28] on icon "button" at bounding box center [940, 25] width 12 height 12
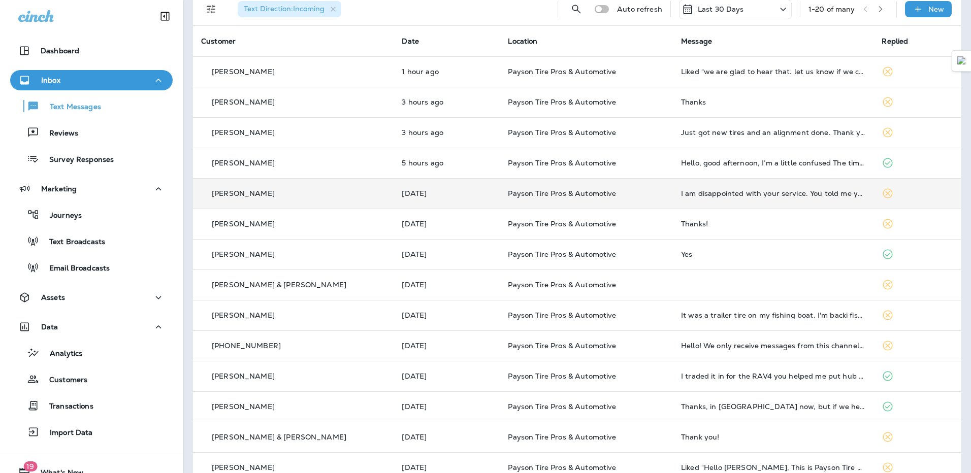
scroll to position [25, 0]
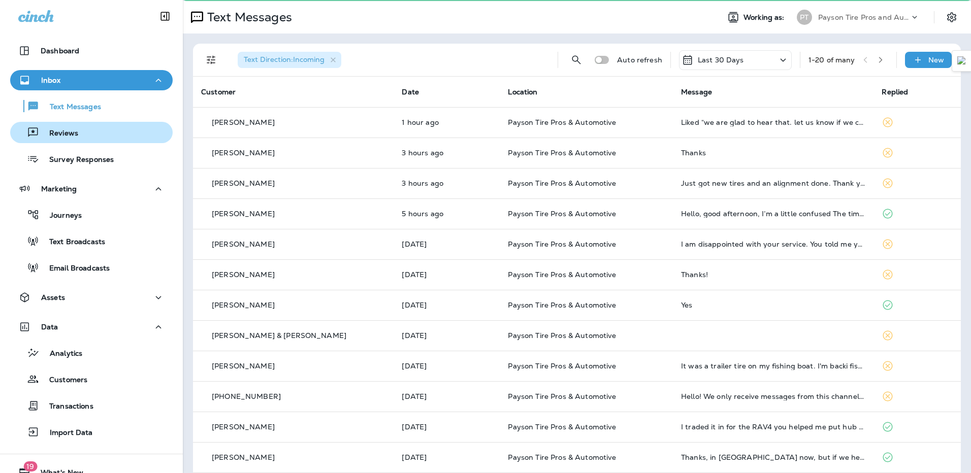
click at [60, 141] on button "Reviews" at bounding box center [91, 132] width 162 height 21
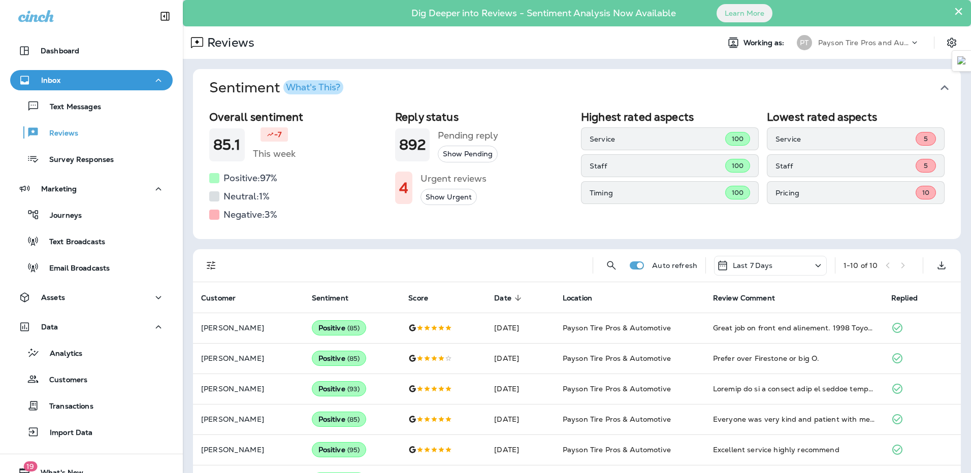
click at [442, 194] on button "Show Urgent" at bounding box center [448, 197] width 56 height 17
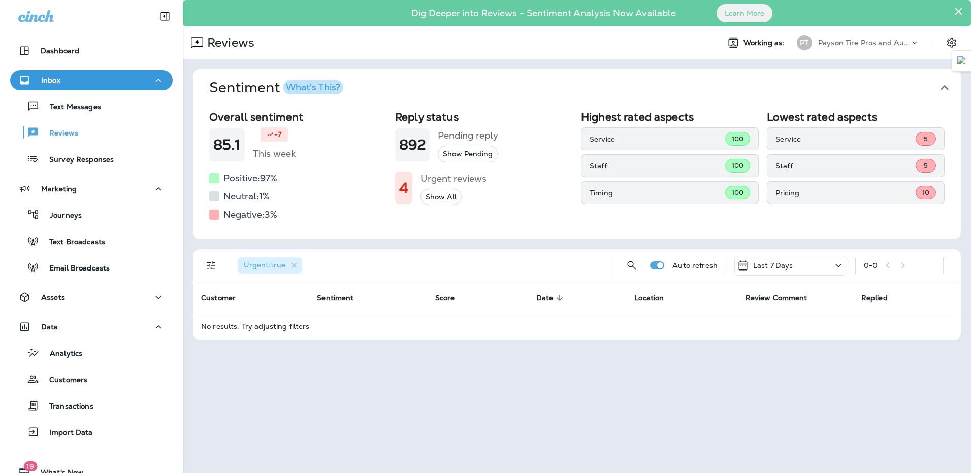
click at [832, 264] on icon at bounding box center [838, 265] width 12 height 13
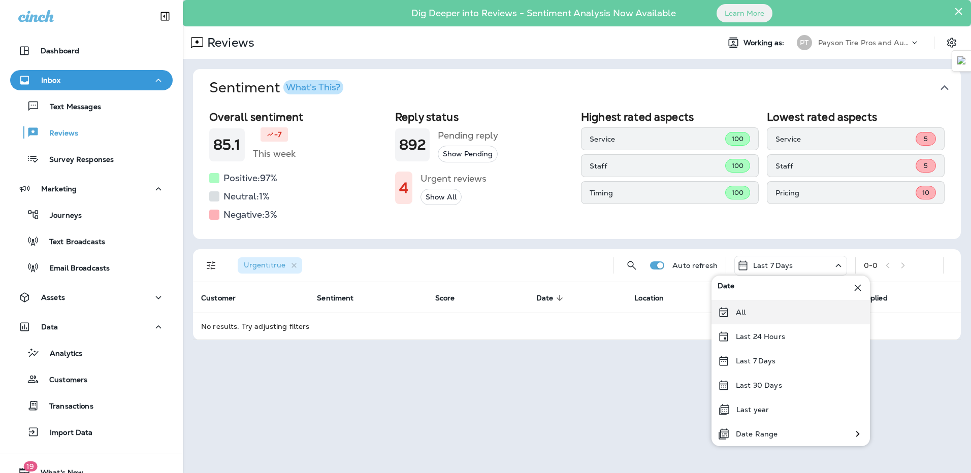
click at [778, 315] on div "All" at bounding box center [790, 312] width 158 height 24
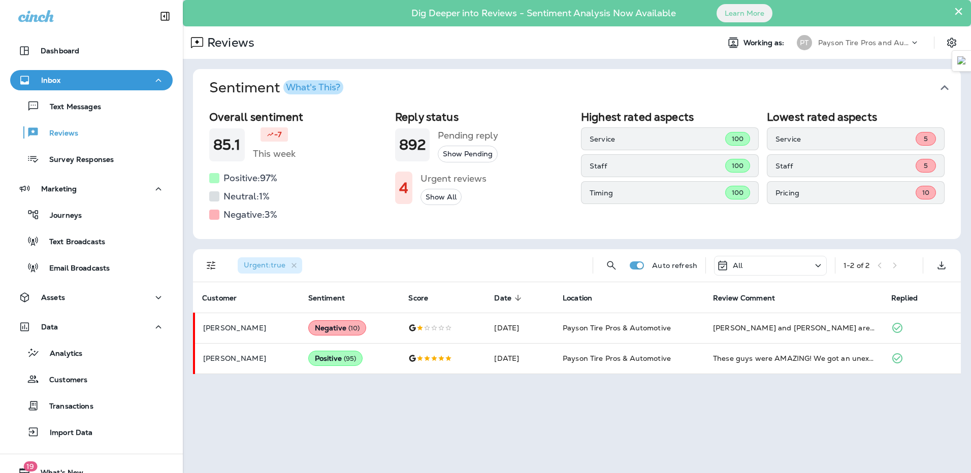
click at [430, 200] on button "Show All" at bounding box center [440, 197] width 41 height 17
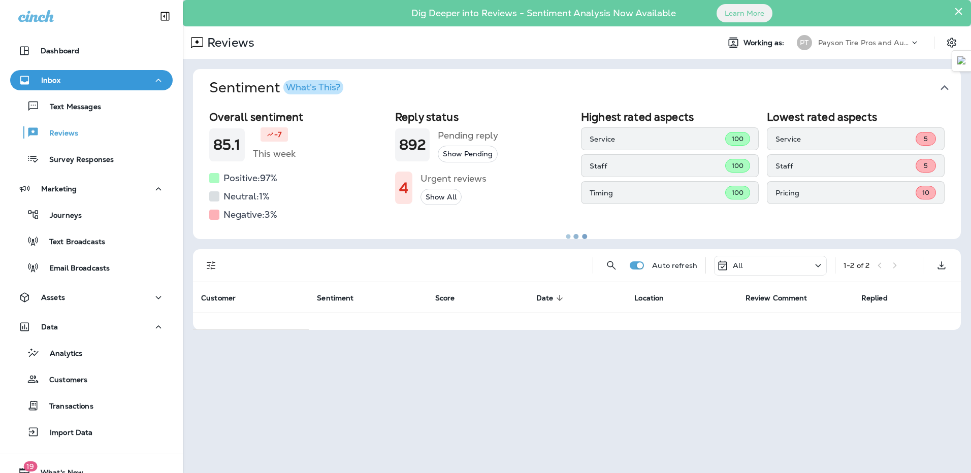
click at [430, 200] on div at bounding box center [577, 236] width 786 height 471
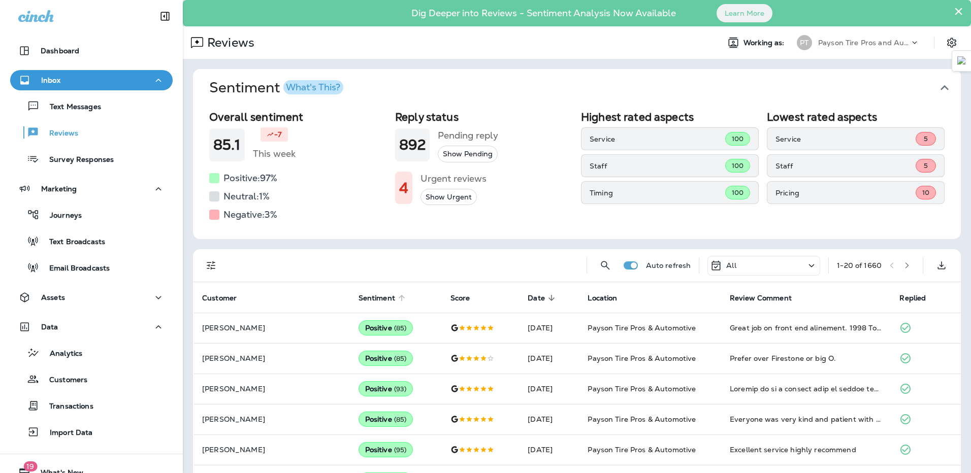
click at [359, 299] on span "Sentiment" at bounding box center [376, 298] width 37 height 9
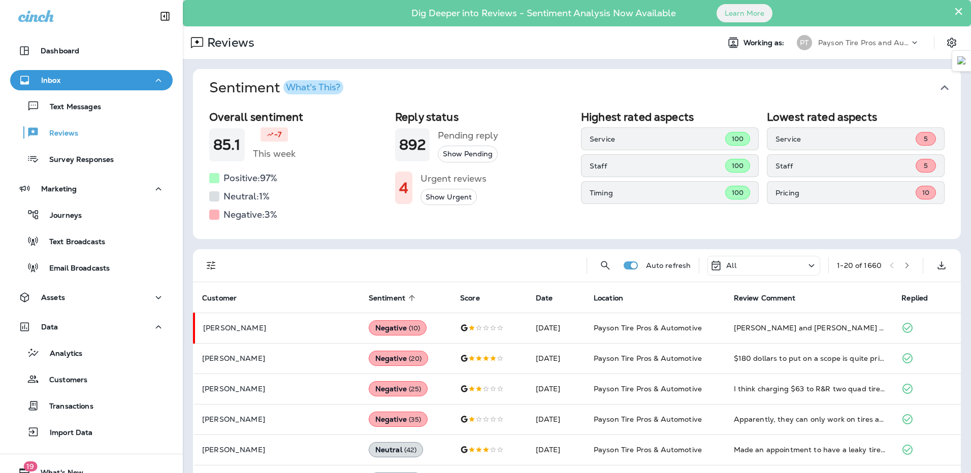
scroll to position [51, 0]
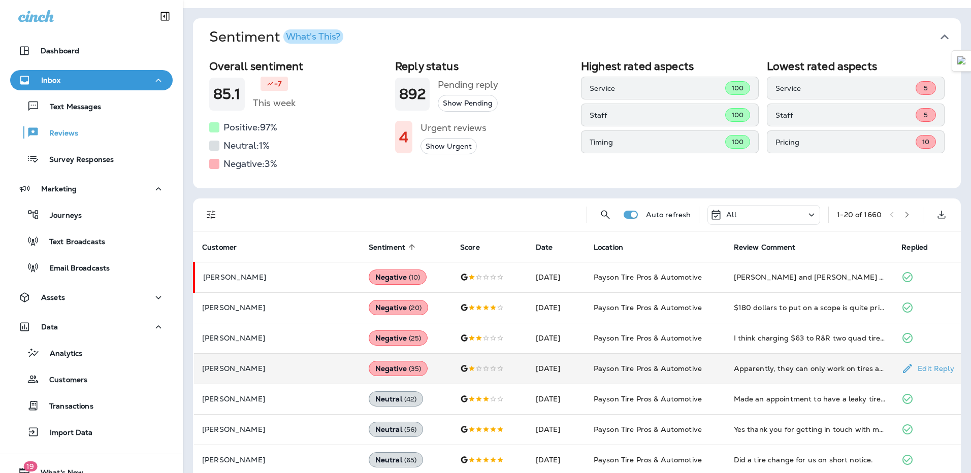
click at [369, 365] on div "Negative ( 35 )" at bounding box center [398, 368] width 59 height 15
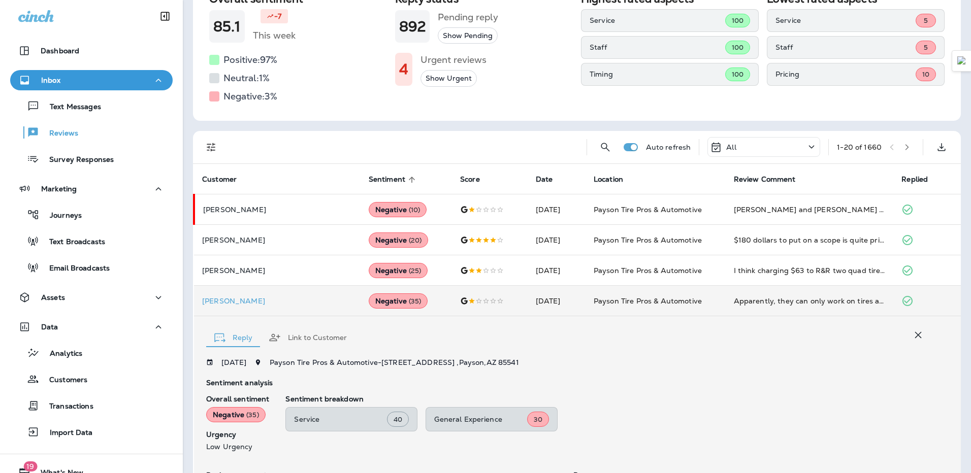
scroll to position [0, 0]
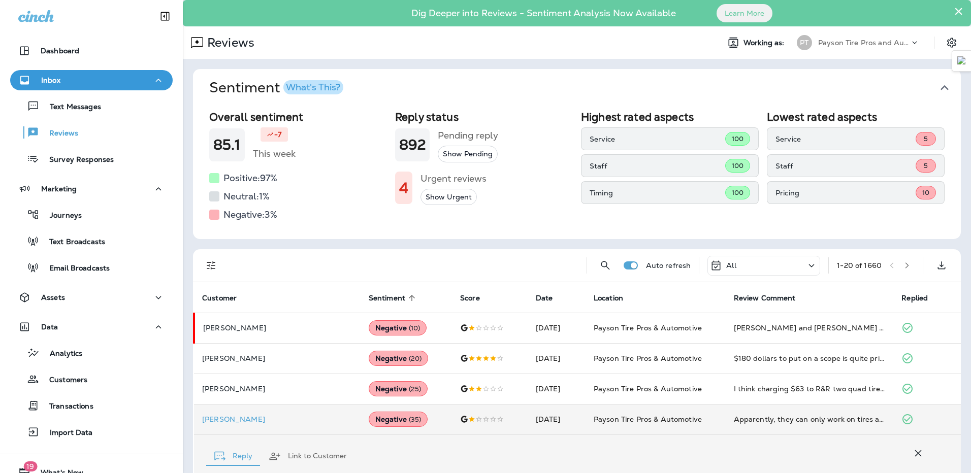
click at [58, 74] on div "Inbox" at bounding box center [39, 80] width 42 height 13
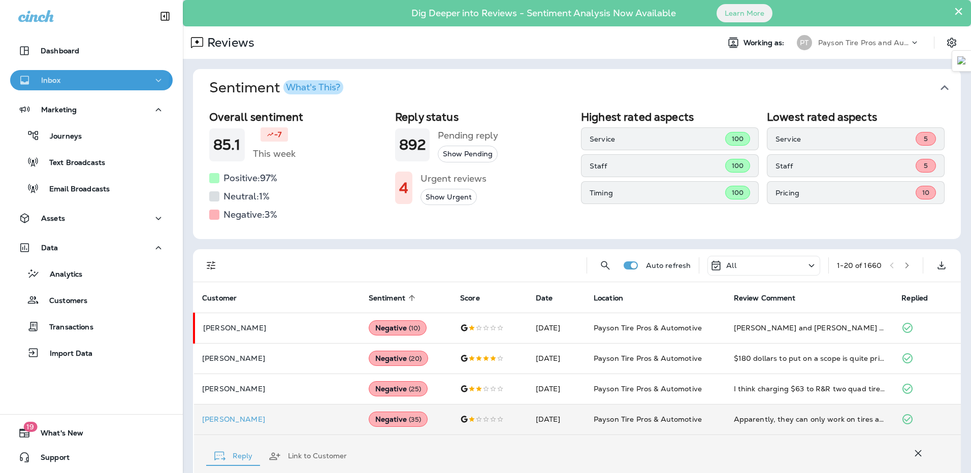
click at [63, 75] on div "Inbox" at bounding box center [91, 80] width 146 height 13
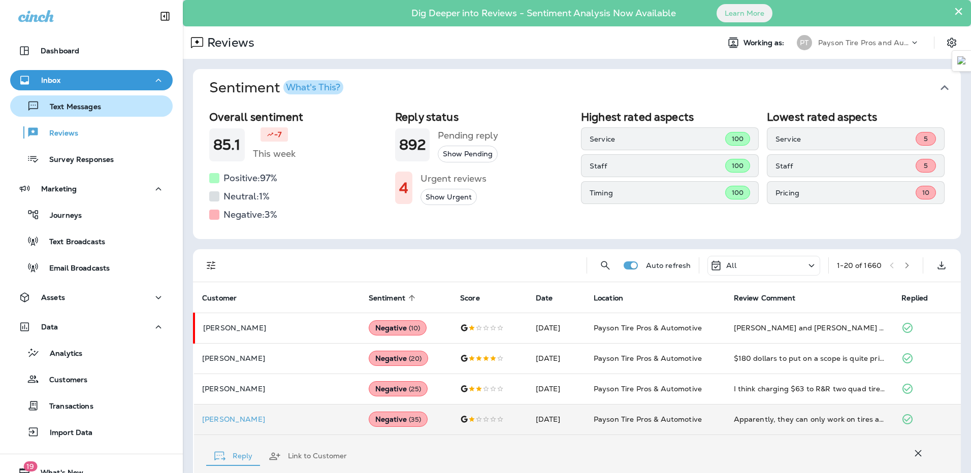
click at [68, 112] on div "Text Messages" at bounding box center [57, 105] width 87 height 15
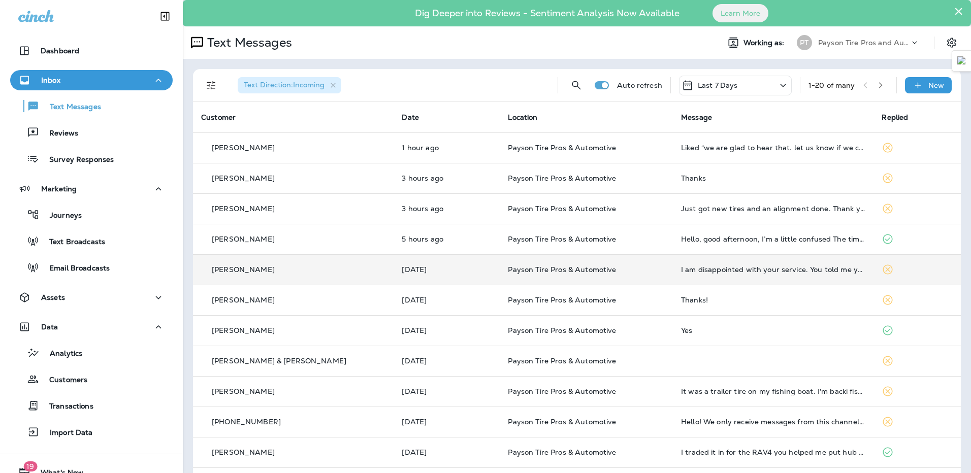
click at [673, 276] on td "I am disappointed with your service. You told me you could not fix my leak beca…" at bounding box center [773, 269] width 201 height 30
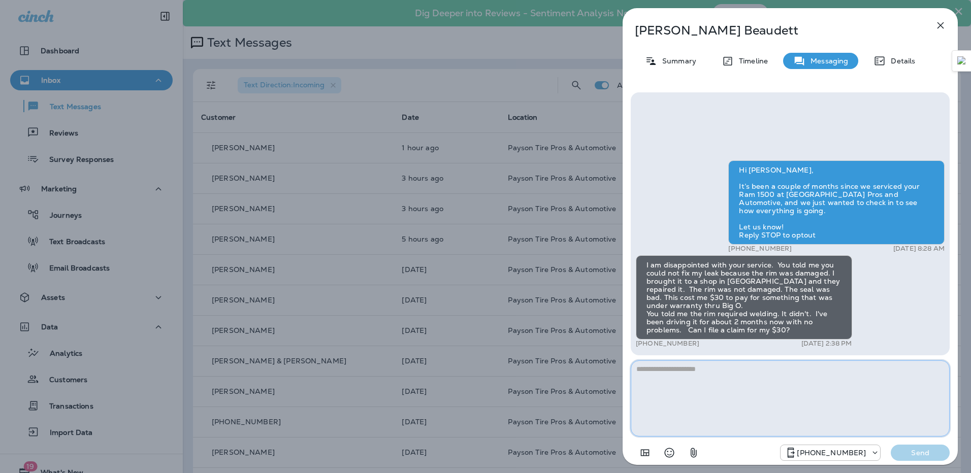
click at [709, 406] on textarea at bounding box center [790, 398] width 319 height 76
click at [695, 379] on textarea at bounding box center [790, 398] width 319 height 76
type textarea "*"
click at [936, 27] on icon "button" at bounding box center [940, 25] width 12 height 12
